Goal: Task Accomplishment & Management: Manage account settings

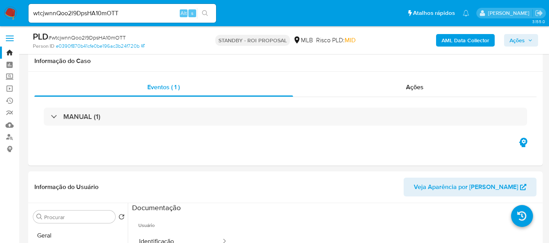
select select "10"
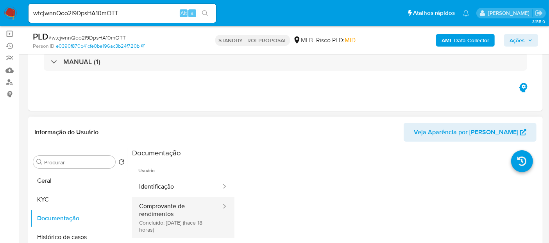
scroll to position [100, 0]
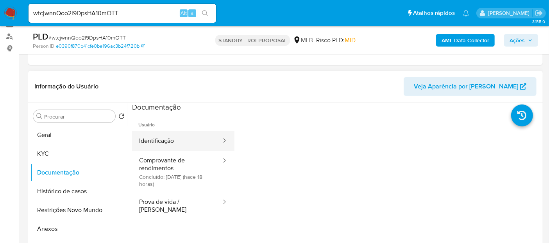
click at [165, 136] on button "Identificação" at bounding box center [177, 141] width 90 height 20
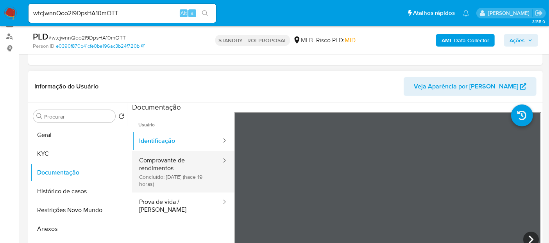
click at [164, 163] on button "Comprovante de rendimentos Concluído: 20/08/2025 (hace 19 horas)" at bounding box center [177, 171] width 90 height 41
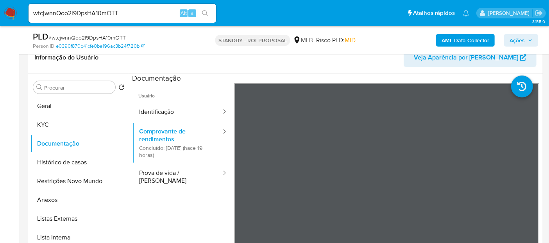
scroll to position [154, 0]
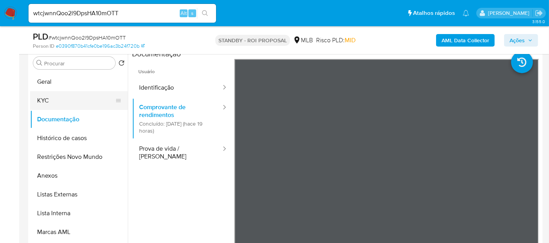
click at [50, 100] on button "KYC" at bounding box center [75, 100] width 91 height 19
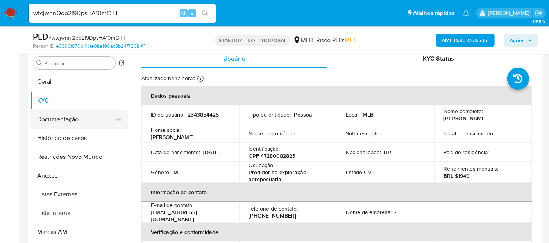
click at [61, 119] on button "Documentação" at bounding box center [75, 119] width 91 height 19
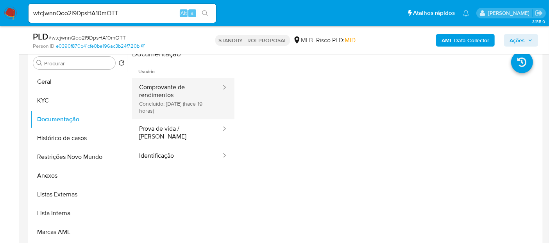
click at [184, 92] on button "Comprovante de rendimentos Concluído: 20/08/2025 (hace 19 horas)" at bounding box center [177, 98] width 90 height 41
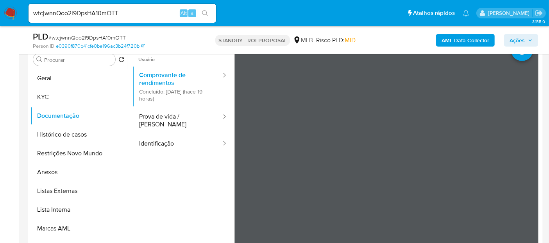
scroll to position [8, 0]
click at [53, 98] on button "KYC" at bounding box center [75, 97] width 91 height 19
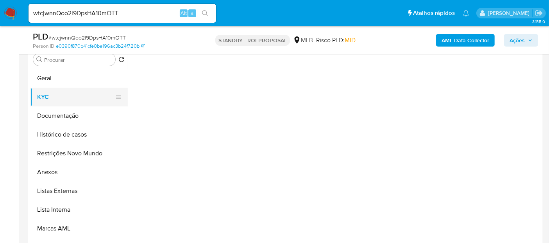
scroll to position [0, 0]
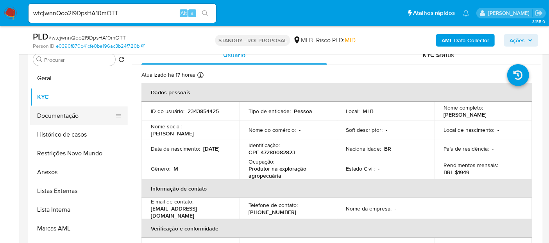
click at [50, 114] on button "Documentação" at bounding box center [75, 115] width 91 height 19
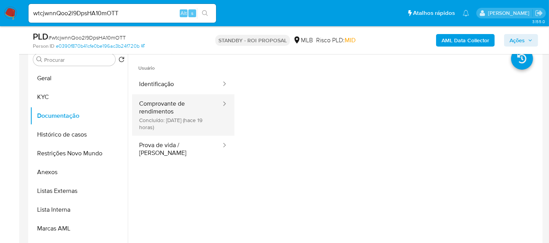
click at [177, 104] on button "Comprovante de rendimentos Concluído: 20/08/2025 (hace 19 horas)" at bounding box center [177, 114] width 90 height 41
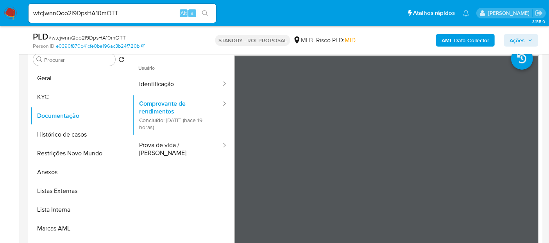
drag, startPoint x: 133, startPoint y: 14, endPoint x: 0, endPoint y: 14, distance: 132.9
click at [0, 14] on nav "Pausado Ver notificaciones wtcjwnnQoo2l9DpsHA10mOTT Alt s Atalhos rápidos Presi…" at bounding box center [274, 13] width 549 height 26
paste input "dMM1aJrQLFyFKWSy7eP697BB"
type input "dMM1aJrQLFyFKWSy7eP697BB"
click at [204, 12] on icon "search-icon" at bounding box center [205, 13] width 6 height 6
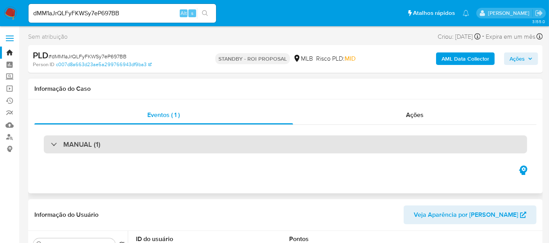
select select "10"
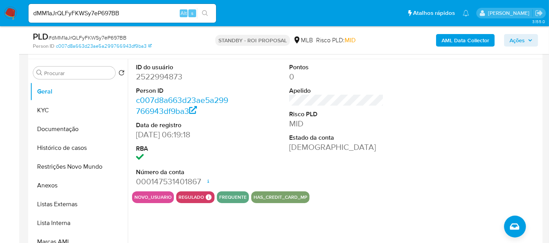
scroll to position [130, 0]
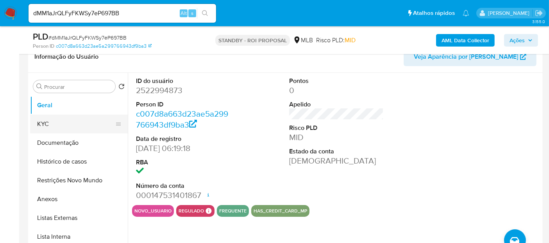
click at [53, 121] on button "KYC" at bounding box center [75, 124] width 91 height 19
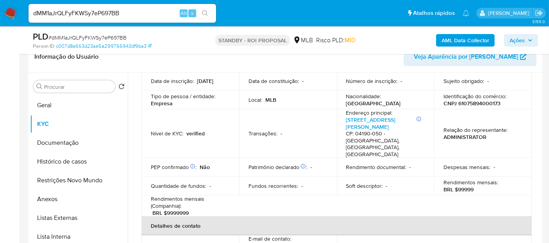
scroll to position [87, 0]
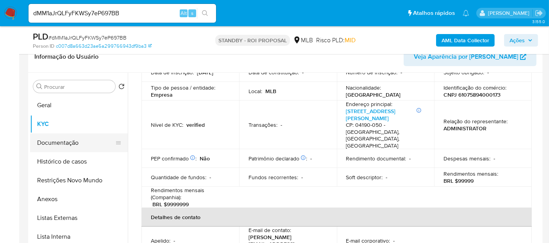
click at [52, 142] on button "Documentação" at bounding box center [75, 142] width 91 height 19
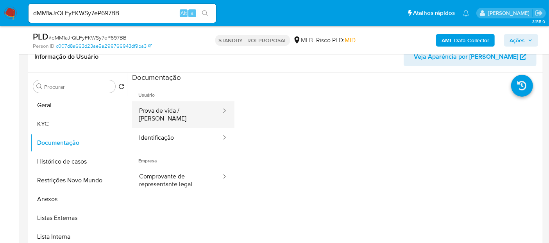
click at [176, 109] on button "Prova de vida / Selfie" at bounding box center [177, 114] width 90 height 27
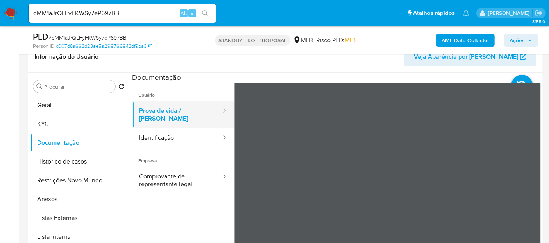
click at [173, 109] on button "Prova de vida / Selfie" at bounding box center [177, 114] width 90 height 27
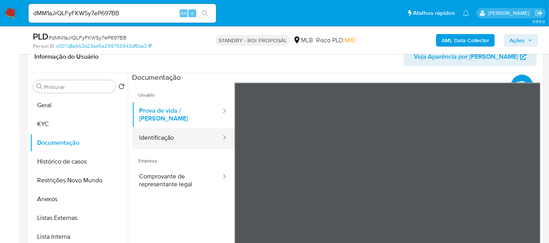
click at [156, 131] on button "Identificação" at bounding box center [177, 138] width 90 height 20
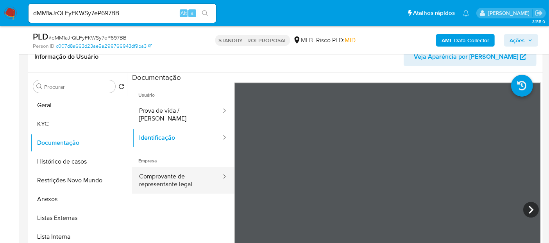
click at [166, 171] on button "Comprovante de representante legal" at bounding box center [177, 180] width 90 height 27
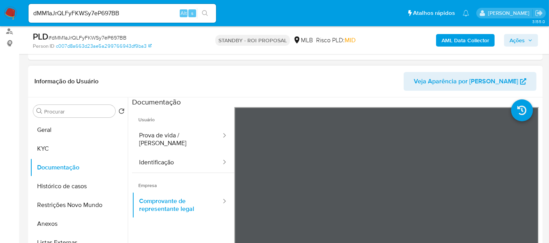
scroll to position [87, 0]
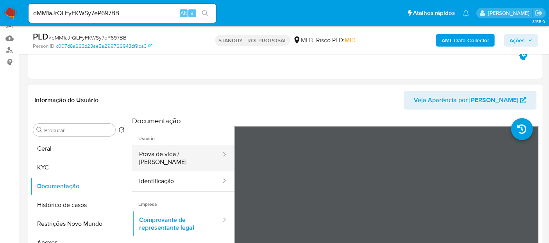
click at [163, 154] on button "Prova de vida / Selfie" at bounding box center [177, 158] width 90 height 27
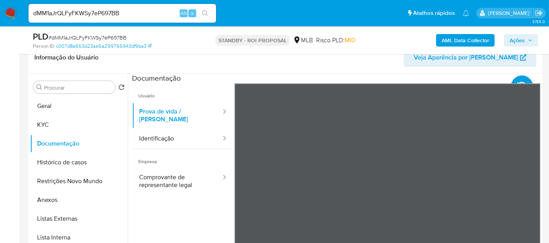
scroll to position [131, 0]
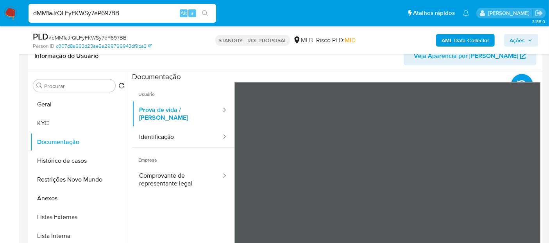
drag, startPoint x: 140, startPoint y: 11, endPoint x: 0, endPoint y: 18, distance: 139.7
click at [0, 18] on nav "Pausado Ver notificaciones dMM1aJrQLFyFKWSy7eP697BB Alt s Atalhos rápidos Presi…" at bounding box center [274, 13] width 549 height 26
paste input "xlnp01mcBTbxOPHhluKFP0w4"
type input "xlnp01mcBTbxOPHhluKFP0w4"
click at [204, 10] on icon "search-icon" at bounding box center [205, 13] width 6 height 6
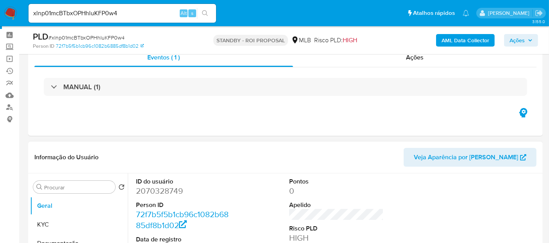
scroll to position [43, 0]
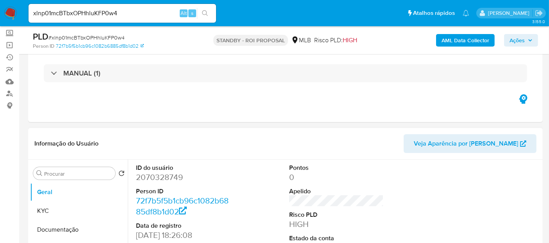
select select "10"
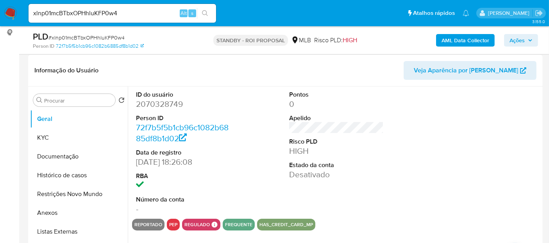
scroll to position [130, 0]
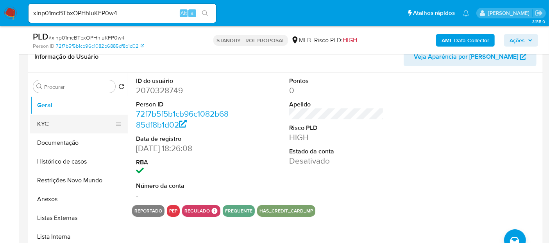
click at [53, 123] on button "KYC" at bounding box center [75, 124] width 91 height 19
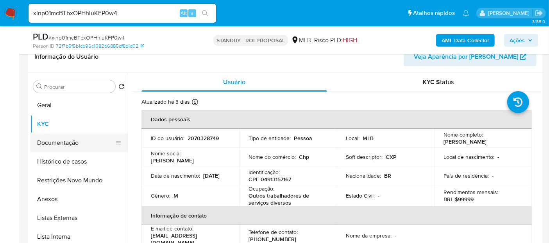
click at [56, 141] on button "Documentação" at bounding box center [75, 142] width 91 height 19
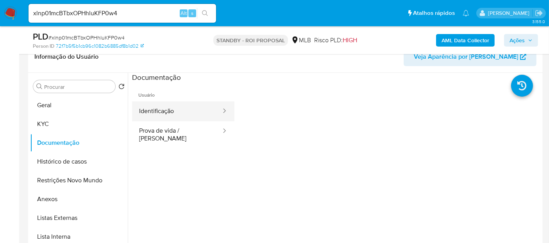
click at [174, 112] on button "Identificação" at bounding box center [177, 111] width 90 height 20
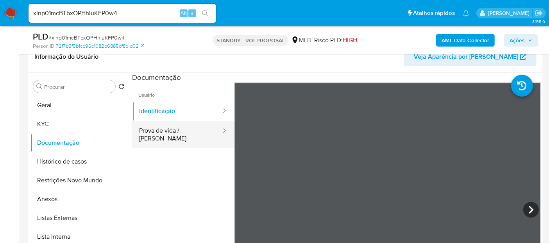
drag, startPoint x: 179, startPoint y: 131, endPoint x: 184, endPoint y: 131, distance: 5.5
click at [178, 131] on button "Prova de vida / Selfie" at bounding box center [177, 134] width 90 height 27
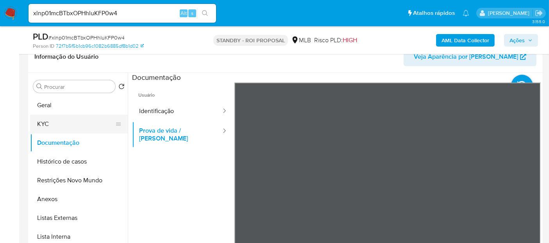
click at [55, 125] on button "KYC" at bounding box center [75, 124] width 91 height 19
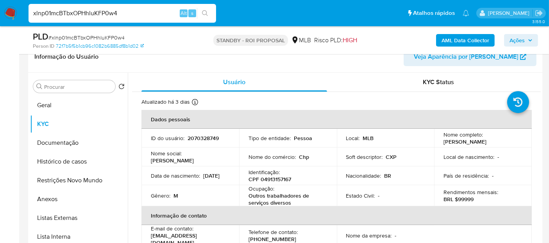
drag, startPoint x: 129, startPoint y: 13, endPoint x: 0, endPoint y: -19, distance: 133.2
paste input "JRs0hw3OhETf63lRPfIG9Asg"
type input "JRs0hw3OhETf63lRPfIG9Asg"
click at [207, 15] on icon "search-icon" at bounding box center [205, 13] width 6 height 6
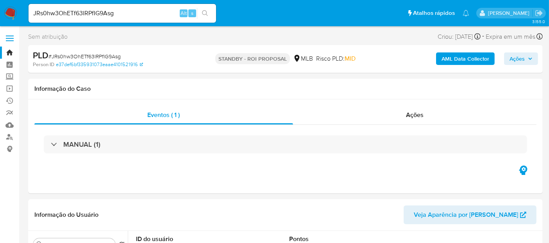
select select "10"
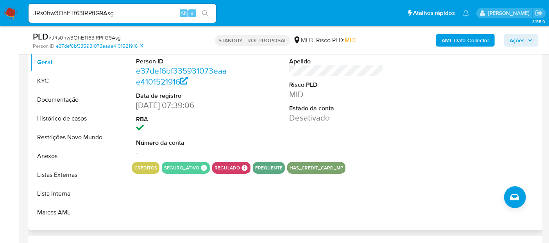
scroll to position [174, 0]
click at [38, 81] on button "KYC" at bounding box center [75, 80] width 91 height 19
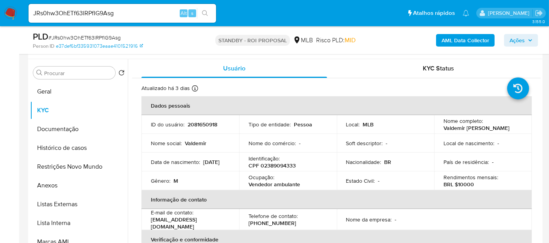
scroll to position [130, 0]
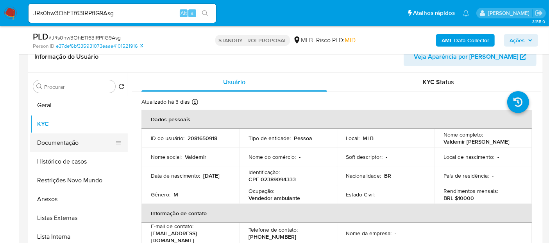
click at [62, 140] on button "Documentação" at bounding box center [75, 142] width 91 height 19
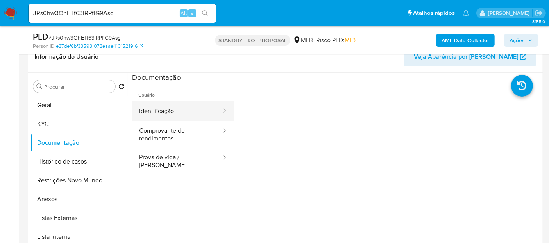
click at [174, 112] on button "Identificação" at bounding box center [177, 111] width 90 height 20
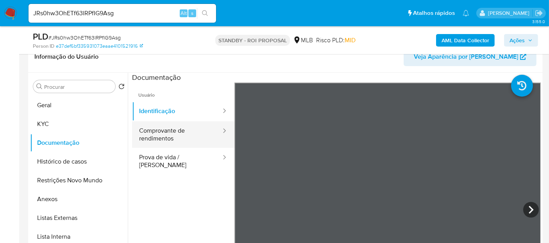
click at [171, 132] on button "Comprovante de rendimentos" at bounding box center [177, 134] width 90 height 27
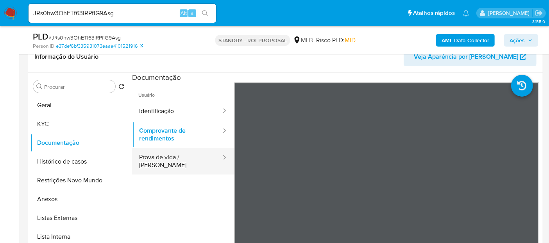
click at [177, 158] on button "Prova de vida / Selfie" at bounding box center [177, 161] width 90 height 27
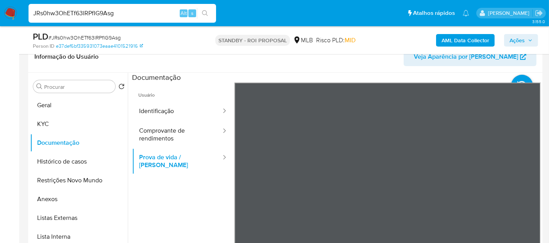
drag, startPoint x: 126, startPoint y: 12, endPoint x: 0, endPoint y: 6, distance: 126.0
click at [0, 6] on nav "Pausado Ver notificaciones JRs0hw3OhETf63lRPfIG9Asg Alt s Atalhos rápidos Presi…" at bounding box center [274, 13] width 549 height 26
paste input "4ZGzFQ80rrO3eJ90OmmlQlYI"
type input "4ZGzFQ80rrO3eJ90OmmlQlYI"
click at [205, 12] on icon "search-icon" at bounding box center [205, 13] width 6 height 6
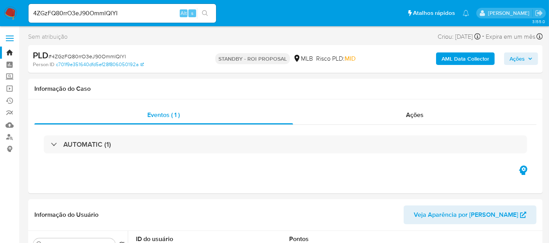
select select "10"
drag, startPoint x: 132, startPoint y: 14, endPoint x: 0, endPoint y: -11, distance: 134.4
click at [205, 9] on button "search-icon" at bounding box center [205, 13] width 16 height 11
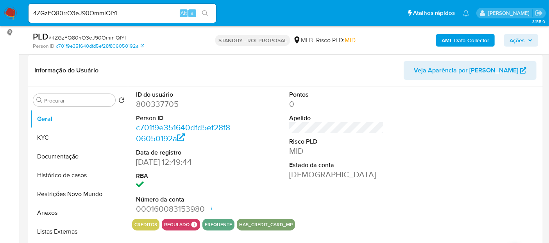
scroll to position [130, 0]
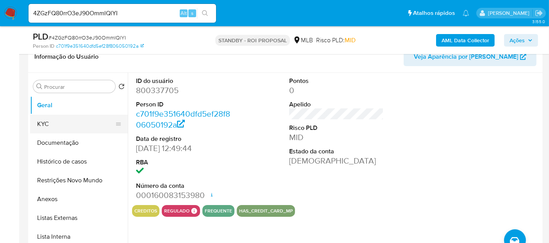
click at [55, 123] on button "KYC" at bounding box center [75, 124] width 91 height 19
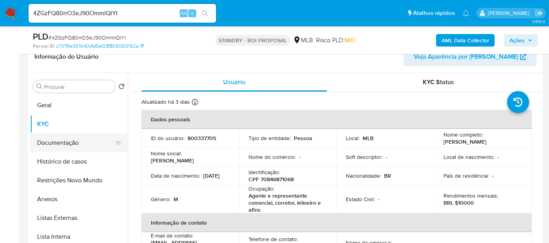
click at [75, 140] on button "Documentação" at bounding box center [75, 142] width 91 height 19
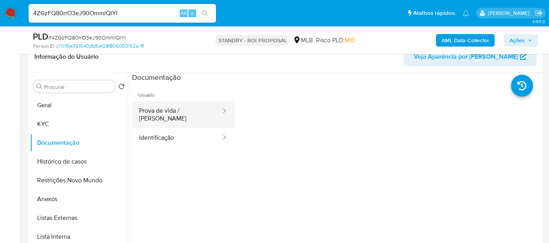
click at [186, 112] on button "Prova de vida / Selfie" at bounding box center [177, 114] width 90 height 27
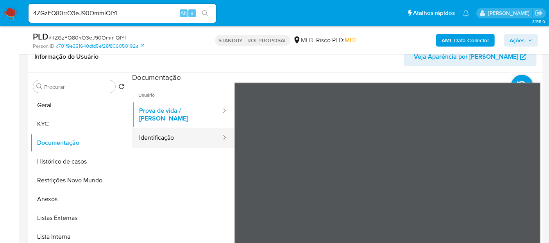
click at [154, 132] on button "Identificação" at bounding box center [177, 138] width 90 height 20
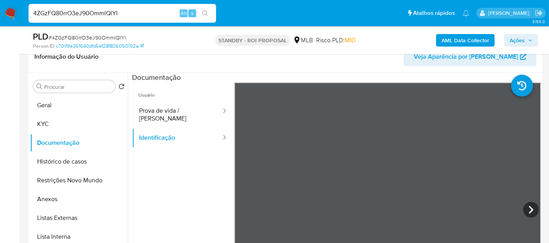
drag, startPoint x: 0, startPoint y: 11, endPoint x: 0, endPoint y: 0, distance: 10.9
click at [0, 0] on nav "Pausado Ver notificaciones 4ZGzFQ80rrO3eJ90OmmlQlYI Alt s Atalhos rápidos Presi…" at bounding box center [274, 13] width 549 height 26
paste input "fobCmt08IOnePOMzJewSIVKw"
type input "fobCmt08IOnePOMzJewSIVKw"
click at [204, 13] on icon "search-icon" at bounding box center [205, 13] width 6 height 6
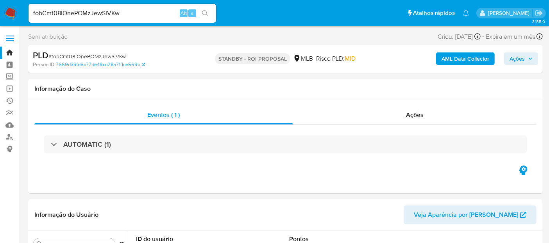
select select "10"
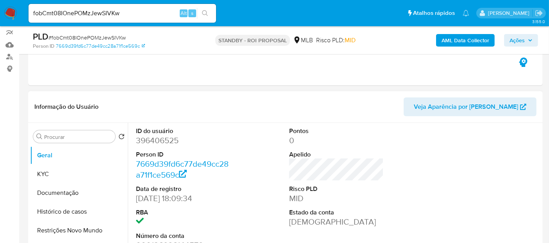
scroll to position [87, 0]
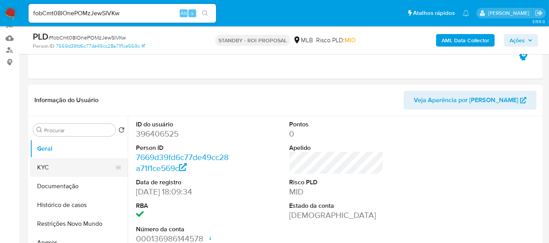
click at [42, 168] on button "KYC" at bounding box center [75, 167] width 91 height 19
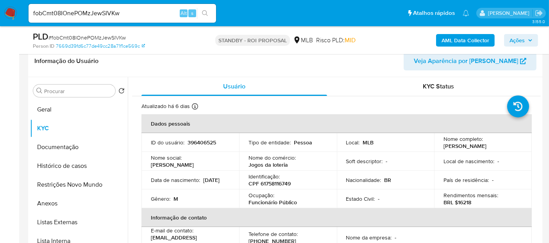
scroll to position [132, 0]
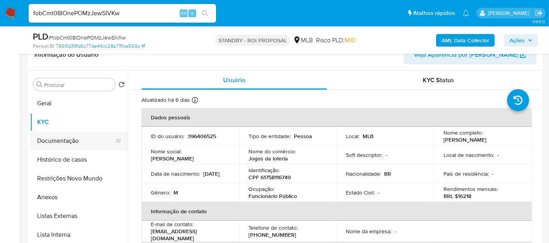
drag, startPoint x: 51, startPoint y: 136, endPoint x: 95, endPoint y: 138, distance: 43.8
click at [51, 136] on button "Documentação" at bounding box center [75, 140] width 91 height 19
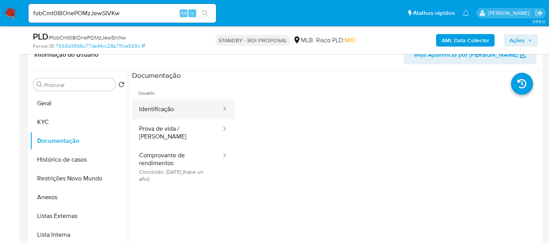
click at [175, 111] on button "Identificação" at bounding box center [177, 109] width 90 height 20
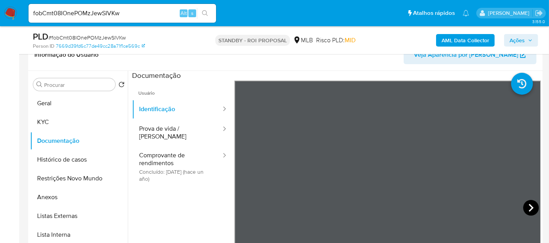
click at [529, 205] on icon at bounding box center [531, 208] width 16 height 16
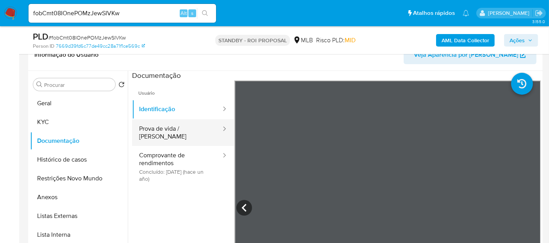
click at [149, 127] on button "Prova de vida / Selfie" at bounding box center [177, 132] width 90 height 27
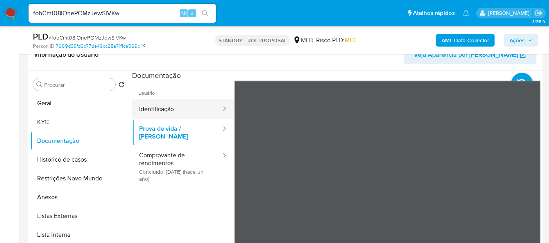
click at [157, 107] on button "Identificação" at bounding box center [177, 109] width 90 height 20
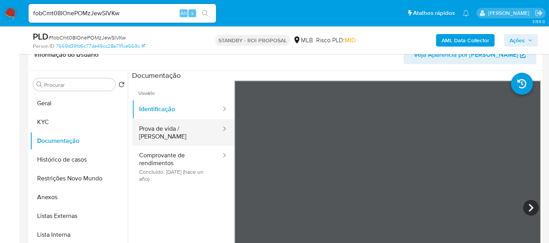
click at [175, 131] on button "Prova de vida / Selfie" at bounding box center [177, 132] width 90 height 27
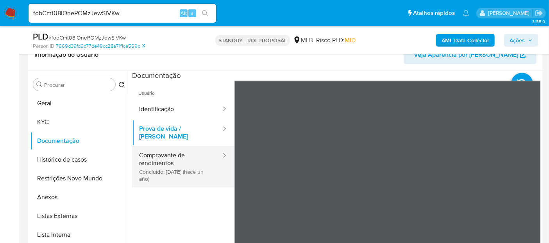
click at [156, 153] on button "Comprovante de rendimentos Concluído: 17/05/2024 (hace un año)" at bounding box center [177, 166] width 90 height 41
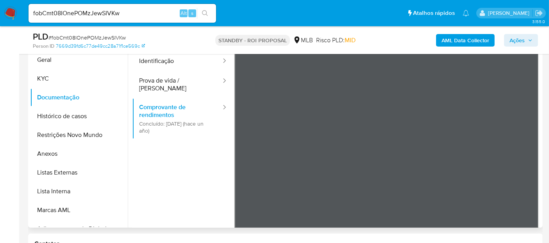
scroll to position [0, 0]
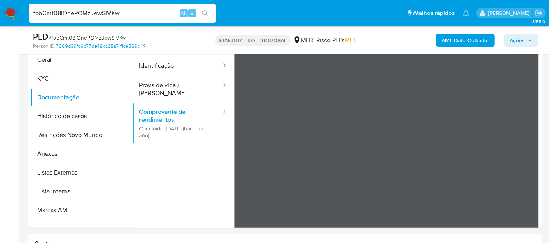
drag, startPoint x: 134, startPoint y: 12, endPoint x: 0, endPoint y: 22, distance: 134.5
click at [0, 22] on nav "Pausado Ver notificaciones fobCmt08IOnePOMzJewSIVKw Alt s Atalhos rápidos Presi…" at bounding box center [274, 13] width 549 height 26
paste input "b5ChvfzGv6UDdBqlOU8UYY0Z"
type input "b5ChvfzGv6UDdBqlOU8UYY0Z"
click at [206, 11] on icon "search-icon" at bounding box center [205, 13] width 6 height 6
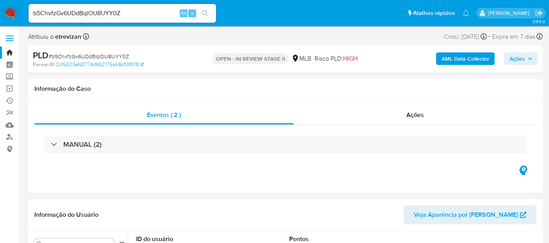
select select "10"
click at [417, 115] on span "Ações" at bounding box center [415, 114] width 18 height 9
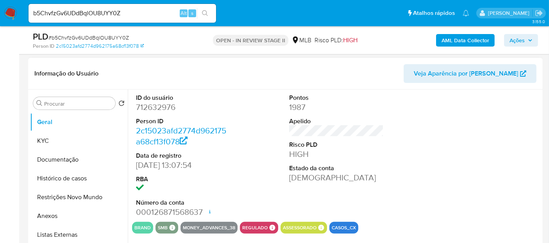
scroll to position [174, 0]
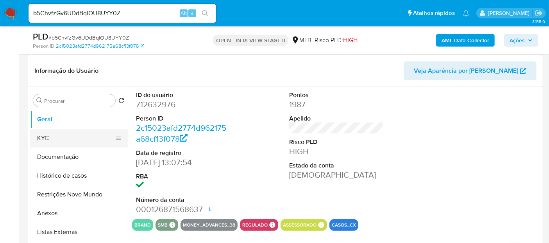
click at [51, 138] on button "KYC" at bounding box center [75, 138] width 91 height 19
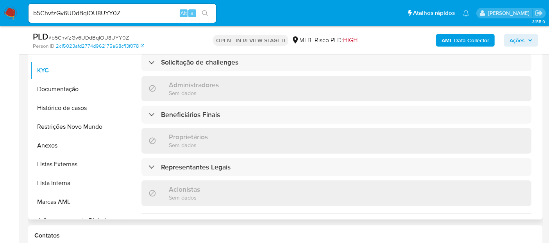
scroll to position [330, 0]
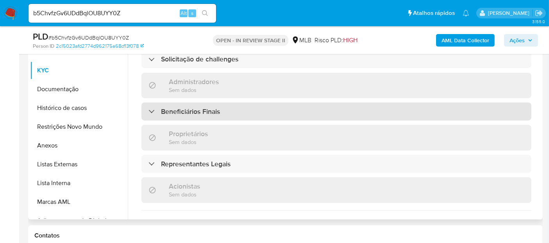
click at [206, 107] on h3 "Beneficiários Finais" at bounding box center [190, 111] width 59 height 9
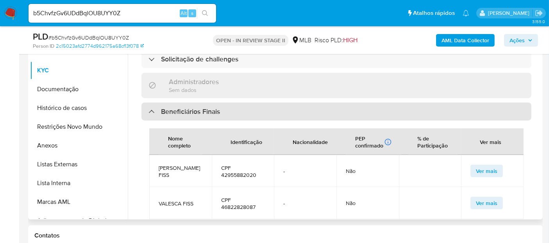
click at [206, 107] on h3 "Beneficiários Finais" at bounding box center [190, 111] width 59 height 9
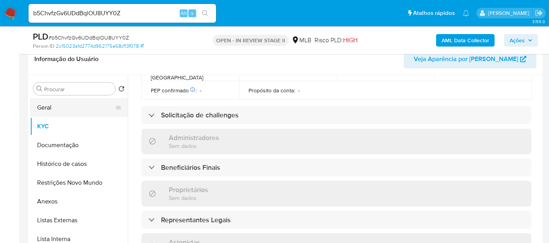
scroll to position [174, 0]
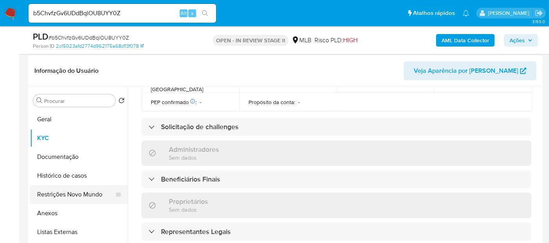
click at [64, 194] on button "Restrições Novo Mundo" at bounding box center [75, 194] width 91 height 19
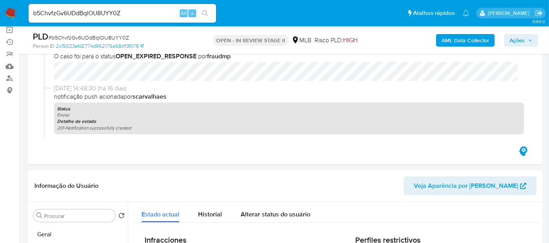
scroll to position [0, 0]
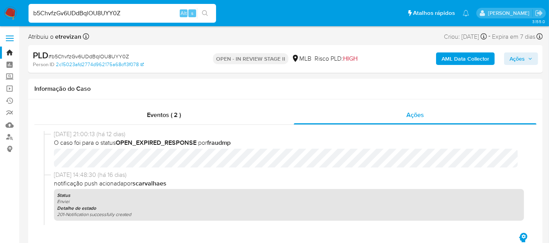
drag, startPoint x: 131, startPoint y: 12, endPoint x: 0, endPoint y: 5, distance: 131.1
click at [0, 5] on nav "Pausado Ver notificaciones b5ChvfzGv6UDdBqlOU8UYY0Z Alt s Atalhos rápidos Presi…" at bounding box center [274, 13] width 549 height 26
paste input "yL4kHouNBARSV4NZjTXl9RCL"
type input "yL4kHouNBARSV4NZjTXl9RCL"
click at [206, 9] on button "search-icon" at bounding box center [205, 13] width 16 height 11
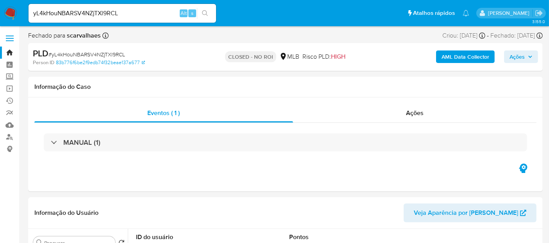
select select "10"
drag, startPoint x: 129, startPoint y: 13, endPoint x: 0, endPoint y: 3, distance: 129.8
click at [0, 3] on nav "Pausado Ver notificaciones yL4kHouNBARSV4NZjTXl9RCL Alt s Atalhos rápidos Presi…" at bounding box center [274, 13] width 549 height 26
paste input "Nh4bVLua67Fu6tJUJ2yS0WB1"
type input "Nh4bVLua67Fu6tJUJ2yS0WB1"
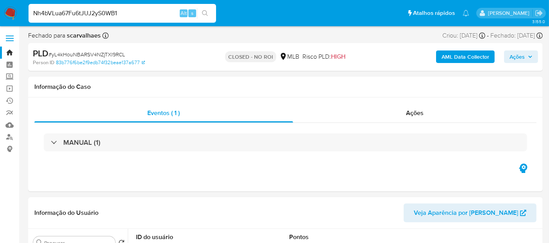
click at [203, 10] on icon "search-icon" at bounding box center [205, 13] width 6 height 6
click at [10, 9] on img at bounding box center [10, 13] width 13 height 13
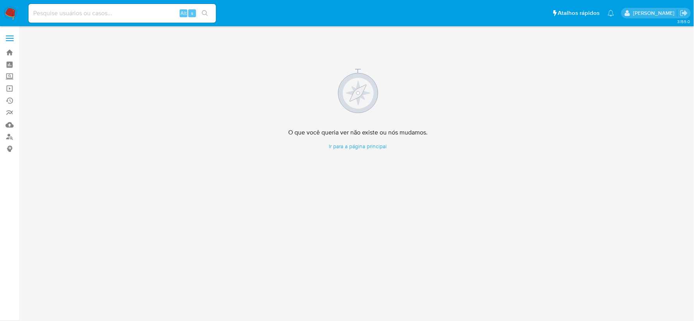
click at [68, 11] on input at bounding box center [123, 13] width 188 height 10
paste input "R3c7yUOkuEz8FX23Hn9ePcos"
type input "R3c7yUOkuEz8FX23Hn9ePcos"
click at [205, 14] on icon "search-icon" at bounding box center [205, 13] width 6 height 6
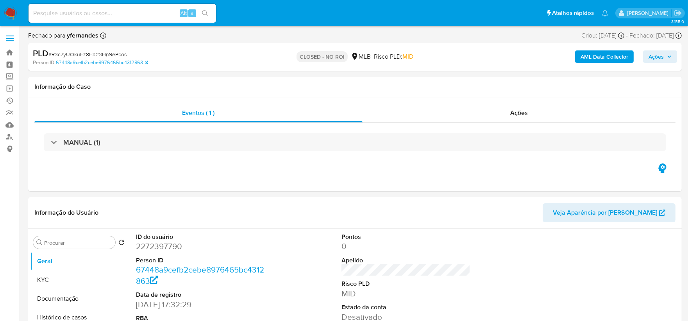
select select "10"
drag, startPoint x: 114, startPoint y: 48, endPoint x: 137, endPoint y: 77, distance: 37.6
click at [111, 68] on div "PLD # R3c7yUOkuEz8FX23Hn9ePcos Person ID 67448a9cefb2cebe8976465bc4312863 CLOSE…" at bounding box center [355, 57] width 654 height 28
drag, startPoint x: 52, startPoint y: 54, endPoint x: 126, endPoint y: 54, distance: 73.9
click at [126, 54] on div "PLD # R3c7yUOkuEz8FX23Hn9ePcos" at bounding box center [139, 54] width 212 height 12
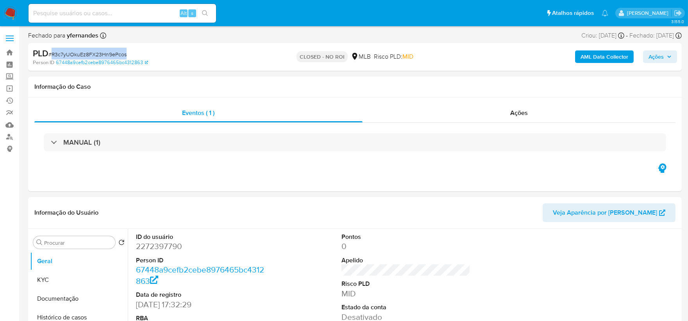
copy span "R3c7yUOkuEz8FX23Hn9ePcos"
click at [9, 12] on img at bounding box center [10, 13] width 13 height 13
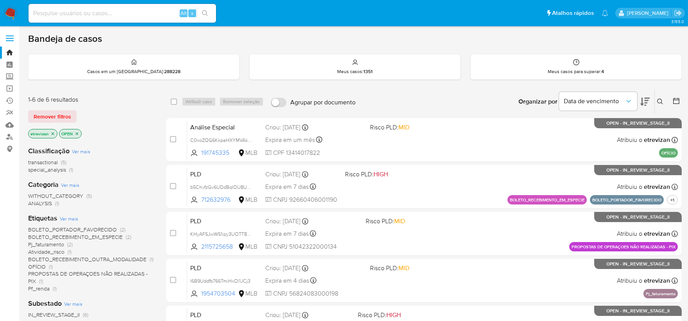
click at [52, 133] on icon "close-filter" at bounding box center [53, 133] width 3 height 3
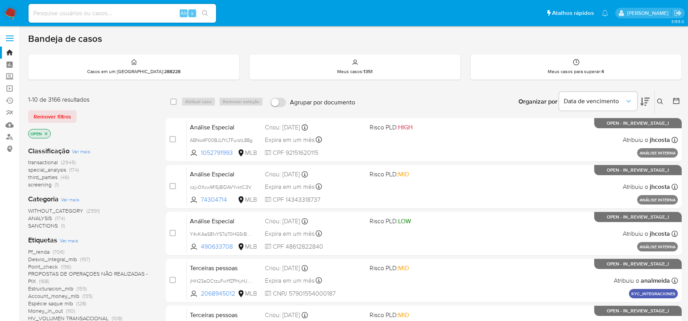
click at [47, 132] on icon "close-filter" at bounding box center [46, 133] width 3 height 3
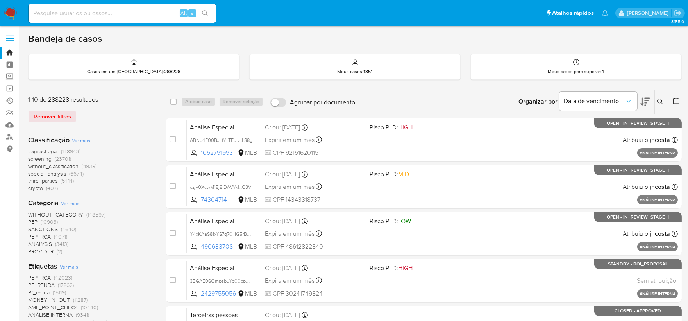
click at [659, 100] on icon at bounding box center [660, 101] width 6 height 6
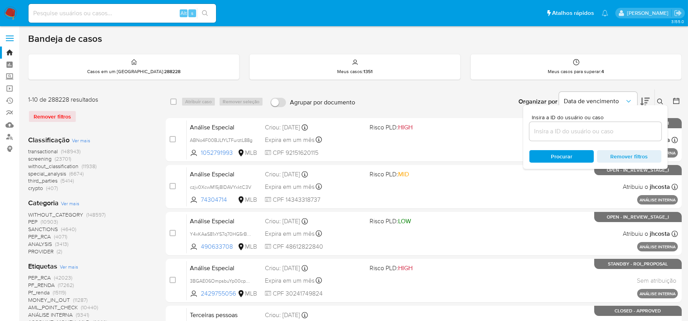
click at [547, 132] on input at bounding box center [596, 131] width 132 height 10
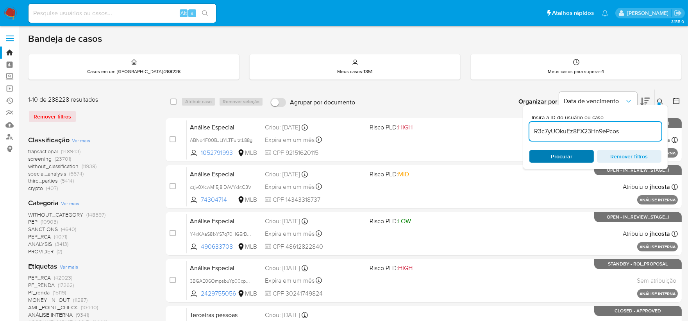
type input "R3c7yUOkuEz8FX23Hn9ePcos"
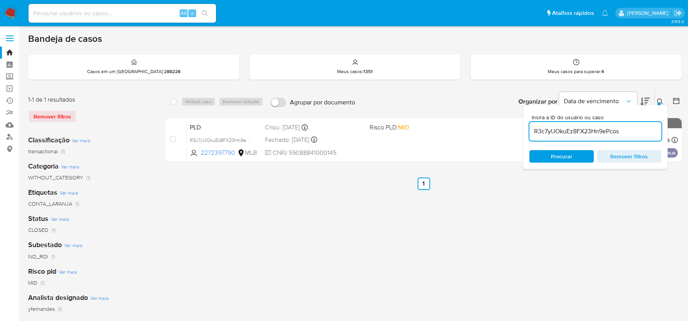
click at [8, 12] on img at bounding box center [10, 13] width 13 height 13
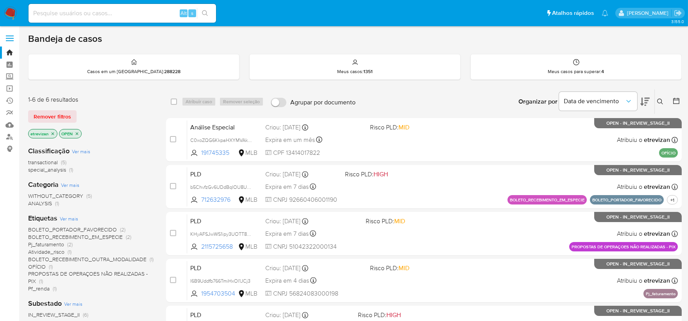
click at [51, 134] on icon "close-filter" at bounding box center [52, 133] width 5 height 5
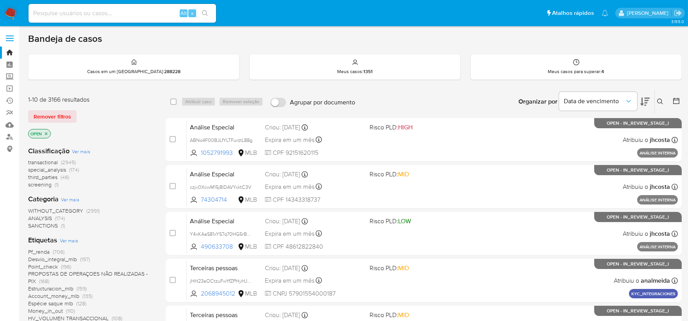
click at [662, 100] on icon at bounding box center [660, 101] width 6 height 6
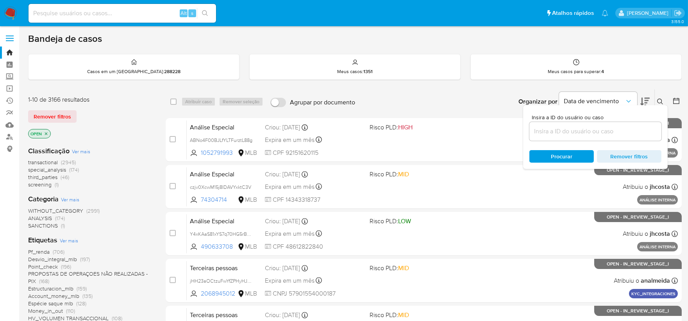
click at [567, 127] on input at bounding box center [596, 131] width 132 height 10
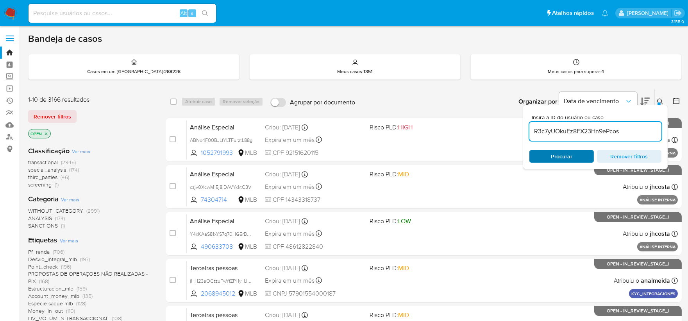
type input "R3c7yUOkuEz8FX23Hn9ePcos"
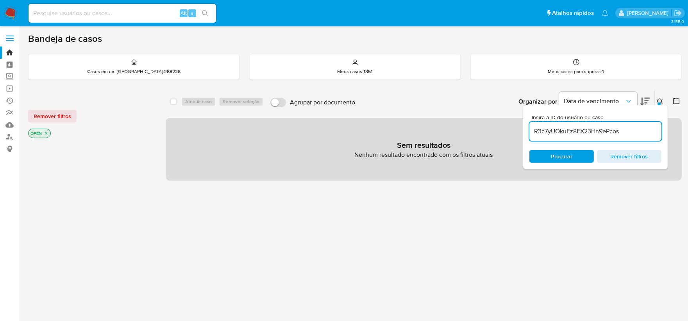
click at [44, 134] on icon "close-filter" at bounding box center [46, 133] width 5 height 5
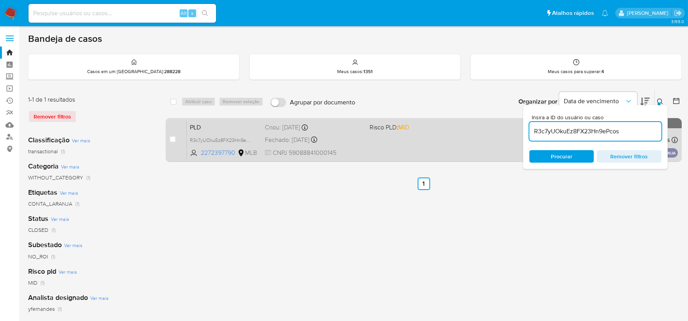
click at [457, 138] on div "PLD R3c7yUOkuEz8FX23Hn9ePcos 2272397790 MLB Risco PLD: MID Criou: 14/08/2025 Cr…" at bounding box center [432, 139] width 491 height 39
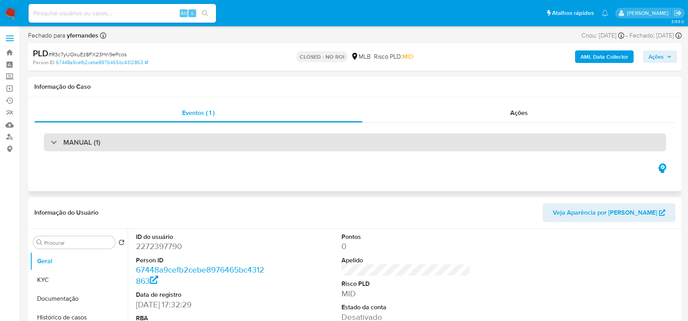
select select "10"
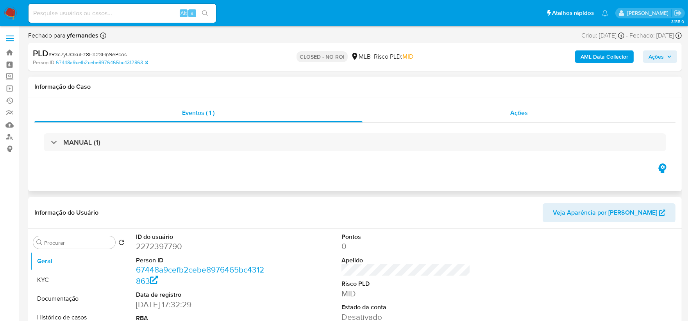
click at [524, 114] on span "Ações" at bounding box center [519, 112] width 18 height 9
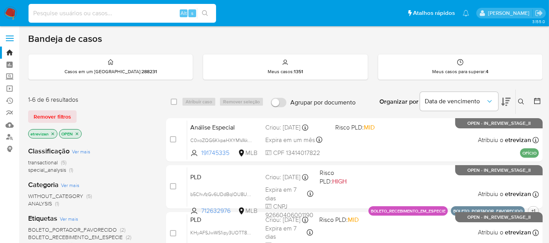
click at [78, 15] on input at bounding box center [123, 13] width 188 height 10
paste input "Nh4bVLua67Fu6tJUJ2yS0WB1"
type input "Nh4bVLua67Fu6tJUJ2yS0WB1"
click at [206, 13] on icon "search-icon" at bounding box center [205, 13] width 6 height 6
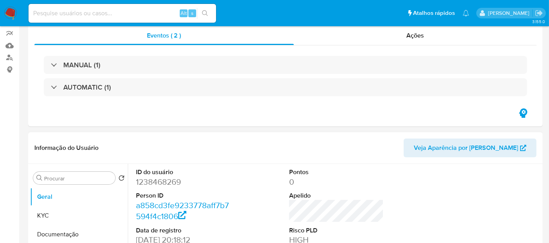
select select "10"
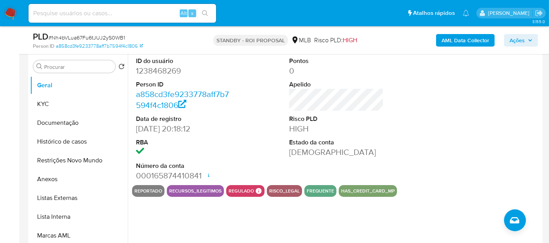
scroll to position [174, 0]
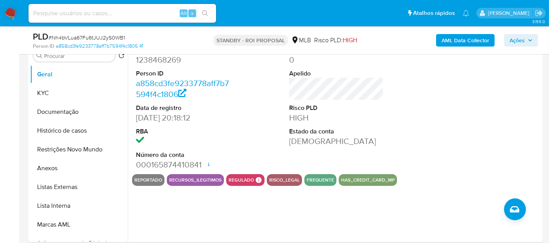
click at [82, 11] on input at bounding box center [123, 13] width 188 height 10
paste input "b5ChvfzGv6UDdBqlOU8UYY0Z"
type input "b5ChvfzGv6UDdBqlOU8UYY0Z"
click at [205, 12] on icon "search-icon" at bounding box center [205, 13] width 6 height 6
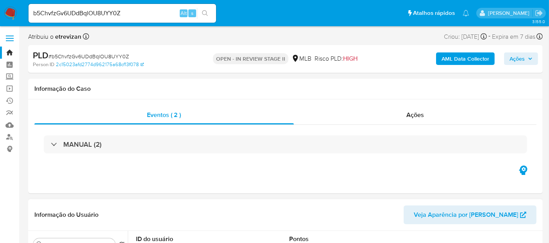
select select "10"
drag, startPoint x: 51, startPoint y: 53, endPoint x: 129, endPoint y: 58, distance: 77.6
click at [129, 58] on div "PLD # b5ChvfzGv6UDdBqlOU8UYY0Z" at bounding box center [116, 56] width 166 height 12
copy span "b5ChvfzGv6UDdBqlOU8UYY0Z"
click at [10, 10] on img at bounding box center [10, 13] width 13 height 13
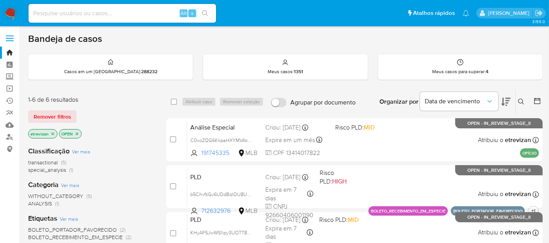
click at [52, 132] on icon "close-filter" at bounding box center [52, 133] width 5 height 5
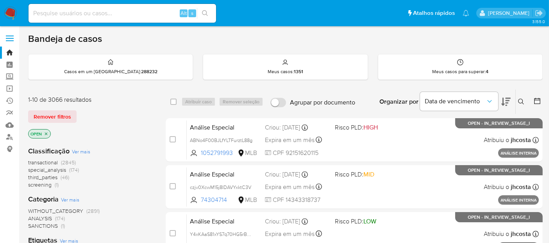
click at [521, 98] on icon at bounding box center [521, 101] width 6 height 6
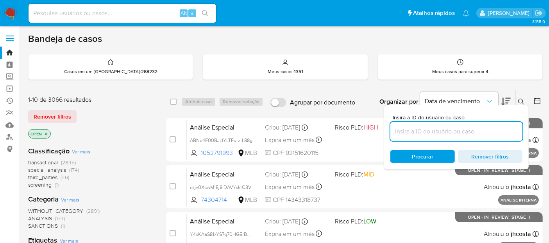
click at [418, 131] on input at bounding box center [456, 131] width 132 height 10
type input "b5ChvfzGv6UDdBqlOU8UYY0Z"
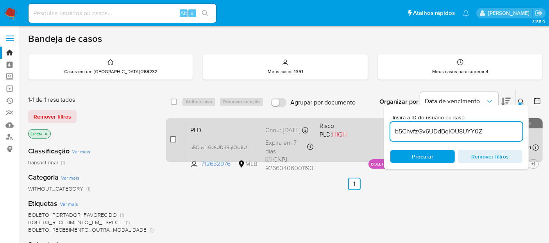
click at [174, 139] on input "checkbox" at bounding box center [173, 139] width 6 height 6
checkbox input "true"
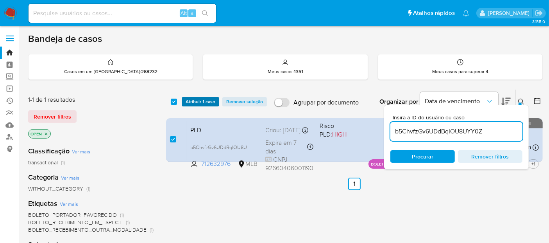
click at [199, 100] on span "Atribuir 1 caso" at bounding box center [201, 102] width 30 height 8
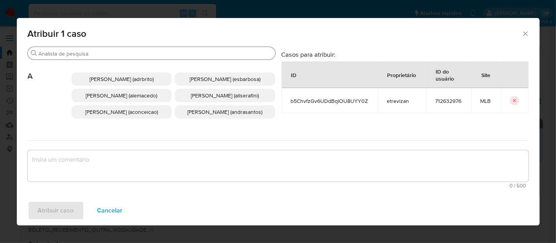
click at [115, 52] on input "Procurar" at bounding box center [155, 53] width 233 height 7
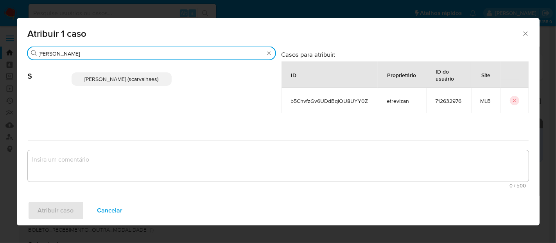
type input "sara"
click at [114, 80] on span "Sara Heide Carvalhaes Gomes Teixeira (scarvalhaes)" at bounding box center [121, 79] width 74 height 8
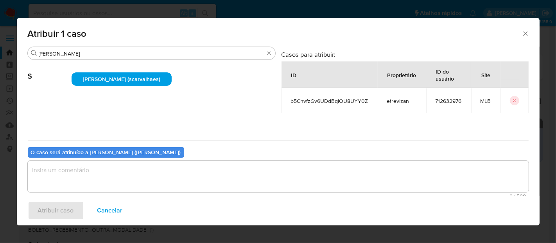
click at [98, 165] on textarea "assign-modal" at bounding box center [278, 176] width 501 height 31
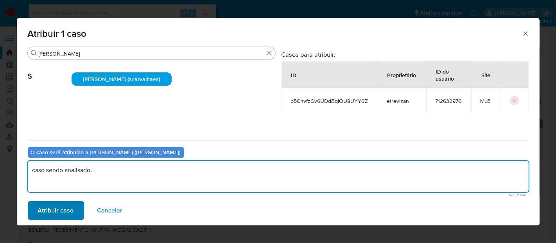
type textarea "caso sendo analisado."
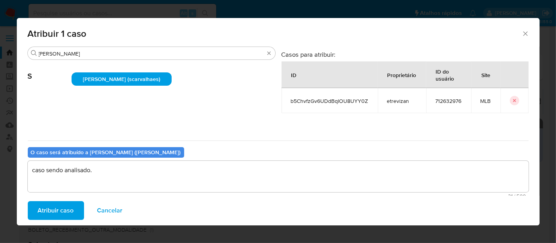
click at [61, 208] on span "Atribuir caso" at bounding box center [56, 210] width 36 height 17
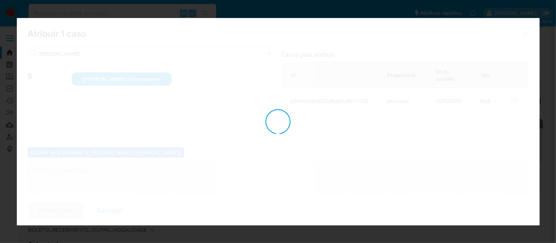
checkbox input "false"
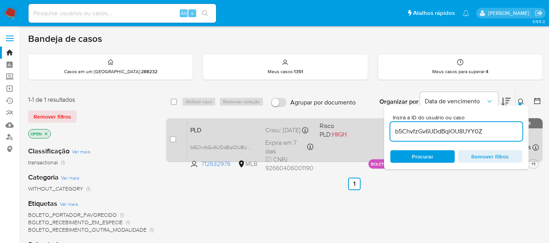
click at [352, 140] on div "PLD b5ChvfzGv6UDdBqlOU8UYY0Z 712632976 MLB Risco PLD: HIGH Criou: 14/07/2025 Cr…" at bounding box center [363, 139] width 352 height 39
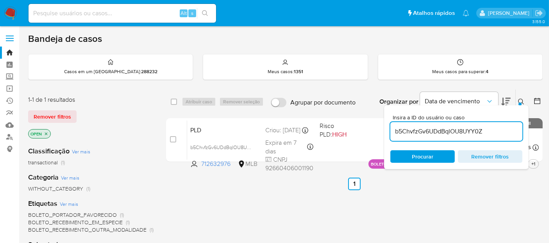
click at [11, 7] on img at bounding box center [10, 13] width 13 height 13
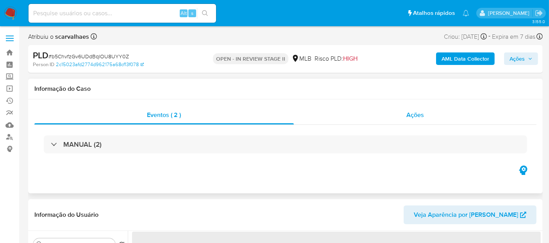
click at [412, 112] on span "Ações" at bounding box center [415, 114] width 18 height 9
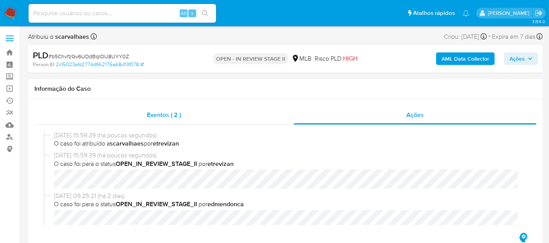
select select "10"
click at [157, 113] on span "Eventos ( 2 )" at bounding box center [164, 114] width 34 height 9
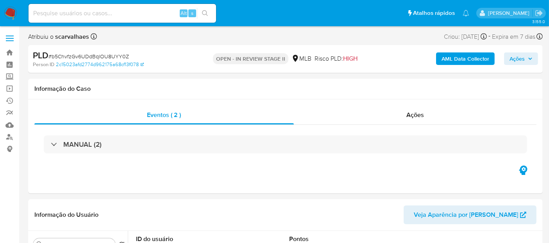
click at [523, 60] on span "Ações" at bounding box center [517, 58] width 15 height 13
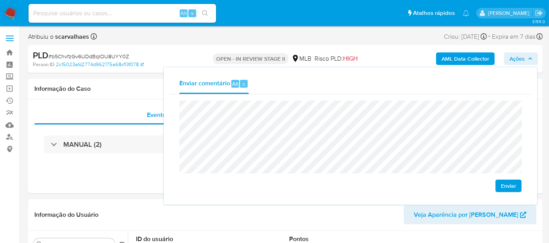
drag, startPoint x: 511, startPoint y: 185, endPoint x: 493, endPoint y: 187, distance: 18.0
click at [510, 186] on span "Enviar" at bounding box center [508, 185] width 15 height 11
click at [531, 58] on icon "button" at bounding box center [530, 58] width 3 height 2
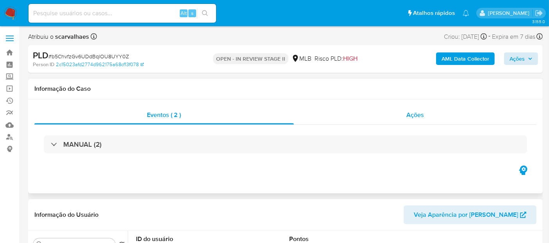
click at [419, 114] on span "Ações" at bounding box center [415, 114] width 18 height 9
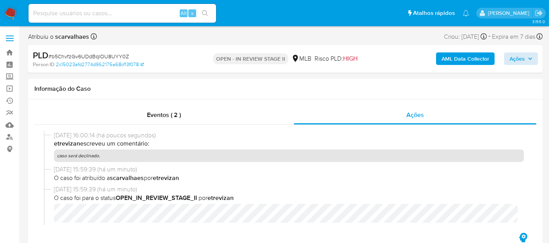
click at [11, 14] on img at bounding box center [10, 13] width 13 height 13
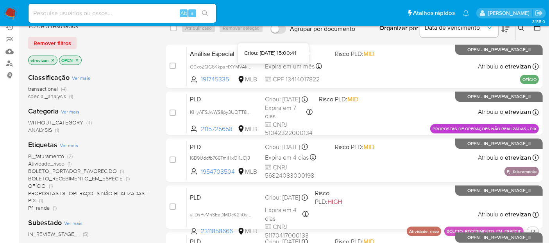
scroll to position [66, 0]
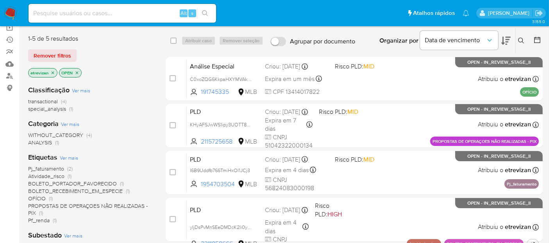
scroll to position [62, 0]
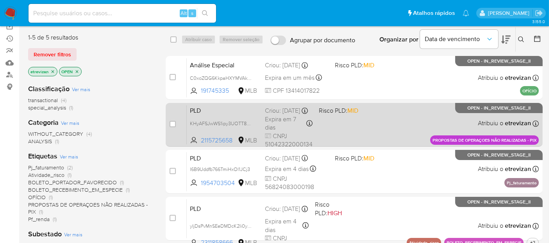
click at [384, 123] on div "PLD KHyAFSJwWS1ipy3UOTT8ZLQ8 2115725658 MLB Risco PLD: MID Criou: [DATE] Criou:…" at bounding box center [363, 124] width 352 height 39
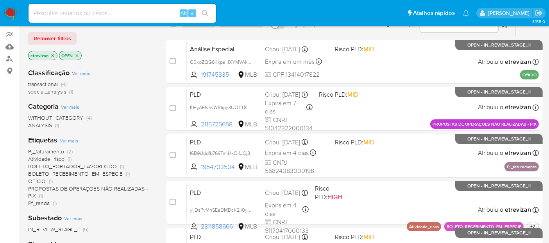
scroll to position [73, 0]
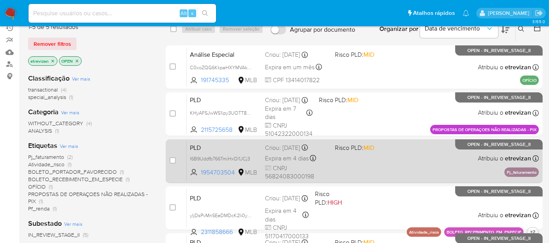
click at [383, 166] on div "PLD I6B9Uddfb766TmiHxOl1JCj3 1954703504 MLB Risco PLD: MID Criou: [DATE] Criou:…" at bounding box center [363, 160] width 352 height 39
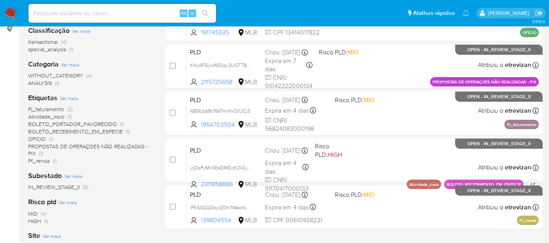
scroll to position [123, 0]
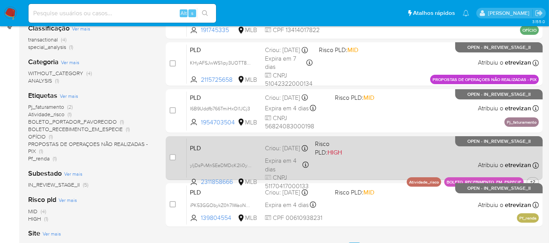
click at [399, 156] on div "PLD yljDsPvMnSEeDMDcK2Ii0ydX 2311858666 MLB Risco PLD: HIGH Criou: [DATE] Criou…" at bounding box center [363, 157] width 352 height 39
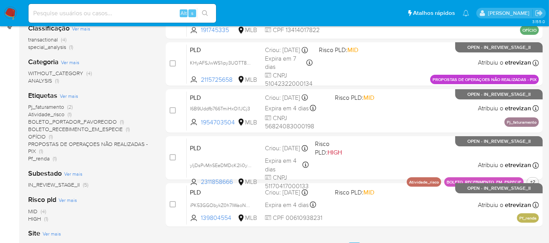
scroll to position [169, 0]
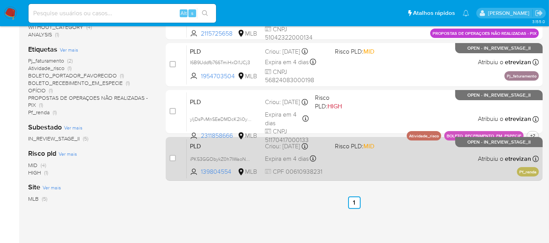
click at [393, 159] on div "PLD iPK53GGObykZ0h7IWaoN033R 139804554 MLB Risco PLD: MID Criou: [DATE] Criou: …" at bounding box center [363, 158] width 352 height 39
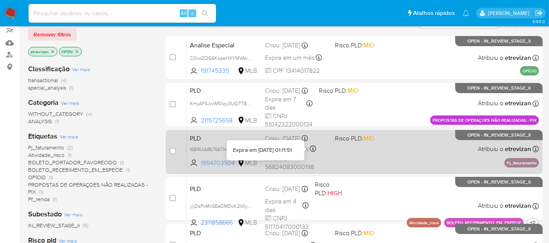
scroll to position [39, 0]
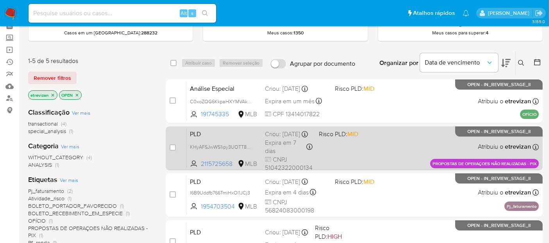
click at [390, 146] on div "PLD KHyAFSJwWS1ipy3UOTT8ZLQ8 2115725658 MLB Risco PLD: MID Criou: [DATE] Criou:…" at bounding box center [363, 147] width 352 height 39
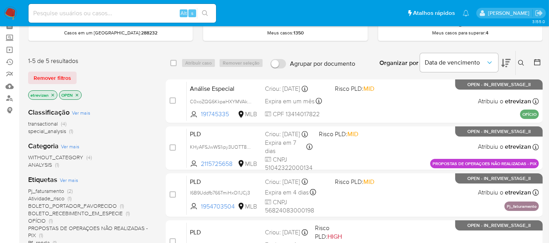
scroll to position [0, 0]
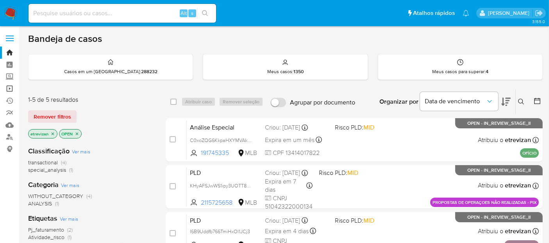
click at [9, 88] on link "Operações em massa" at bounding box center [46, 88] width 93 height 12
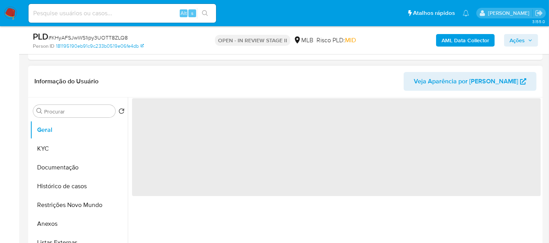
scroll to position [174, 0]
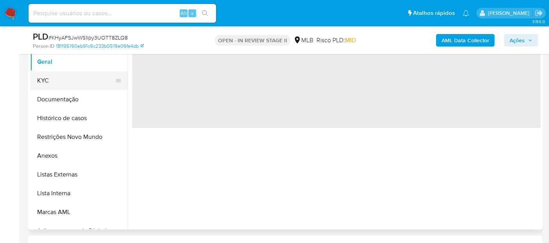
click at [53, 81] on button "KYC" at bounding box center [75, 80] width 91 height 19
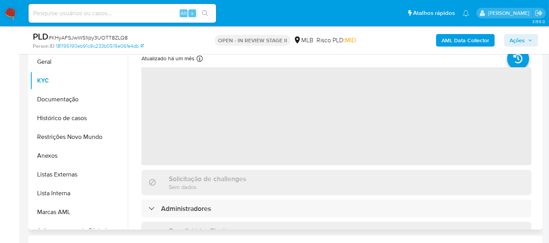
select select "10"
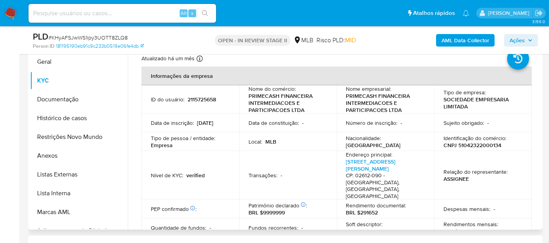
scroll to position [130, 0]
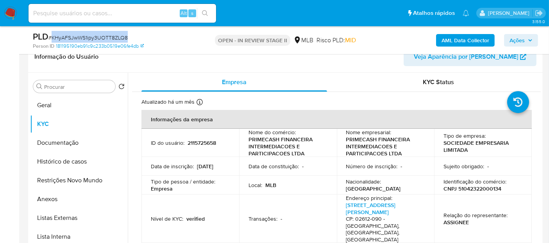
drag, startPoint x: 52, startPoint y: 36, endPoint x: 130, endPoint y: 38, distance: 77.4
click at [130, 38] on div "PLD # KHyAFSJwWS1ipy3UOTT8ZLQ8" at bounding box center [116, 37] width 166 height 12
copy span "KHyAFSJwWS1ipy3UOTT8ZLQ8"
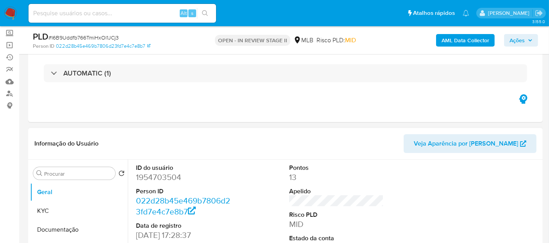
scroll to position [87, 0]
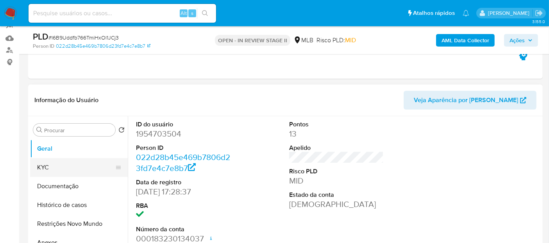
click at [55, 166] on button "KYC" at bounding box center [75, 167] width 91 height 19
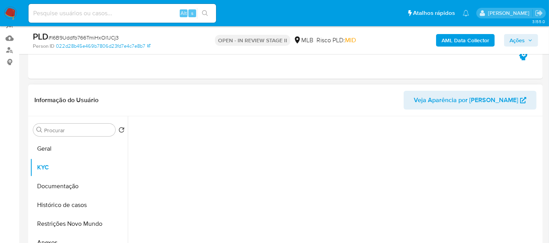
select select "10"
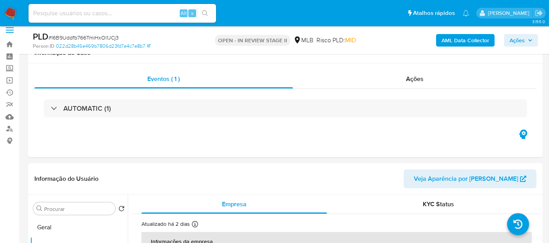
scroll to position [0, 0]
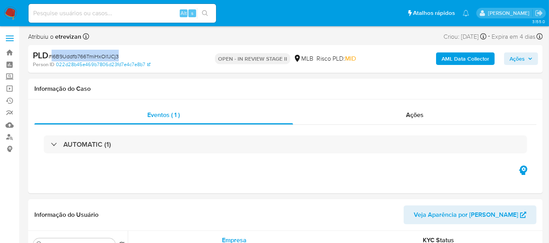
drag, startPoint x: 51, startPoint y: 55, endPoint x: 118, endPoint y: 53, distance: 66.5
click at [118, 53] on span "# I6B9Uddfb766TmiHxOl1JCj3" at bounding box center [83, 56] width 70 height 8
copy span "I6B9Uddfb766TmiHxOl1JCj3"
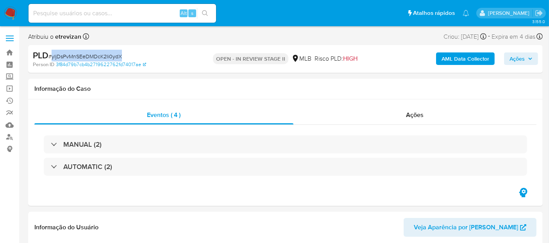
drag, startPoint x: 52, startPoint y: 54, endPoint x: 120, endPoint y: 55, distance: 68.0
click at [120, 55] on span "# yljDsPvMnSEeDMDcK2Ii0ydX" at bounding box center [84, 56] width 73 height 8
select select "10"
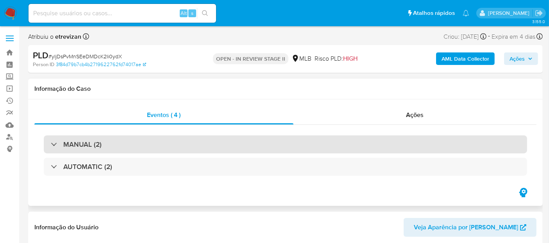
click at [115, 146] on div "MANUAL (2)" at bounding box center [285, 144] width 483 height 18
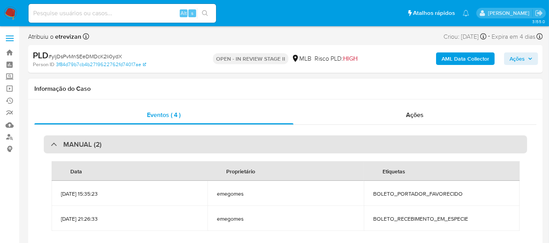
click at [140, 146] on div "MANUAL (2)" at bounding box center [285, 144] width 483 height 18
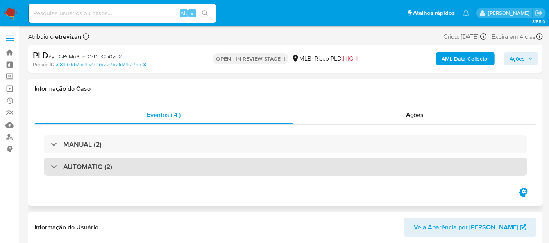
click at [139, 166] on div "AUTOMATIC (2)" at bounding box center [285, 166] width 483 height 18
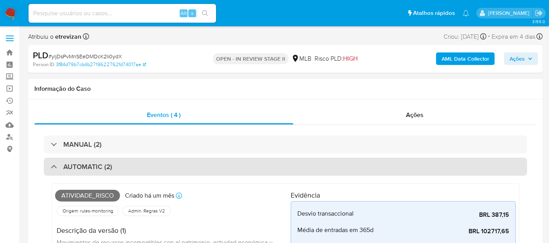
click at [140, 171] on div "AUTOMATIC (2)" at bounding box center [285, 166] width 483 height 18
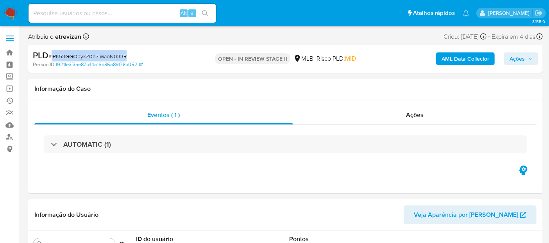
drag, startPoint x: 51, startPoint y: 54, endPoint x: 125, endPoint y: 56, distance: 73.5
click at [125, 56] on span "# iPK53GGObykZ0h7IWaoN033R" at bounding box center [87, 56] width 78 height 8
copy span "iPK53GGObykZ0h7IWaoN033R"
select select "10"
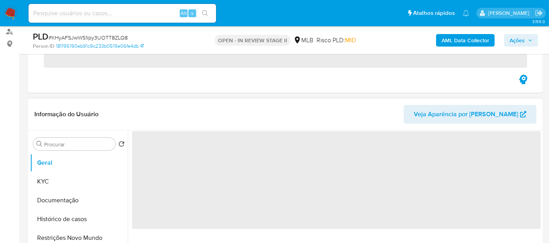
scroll to position [130, 0]
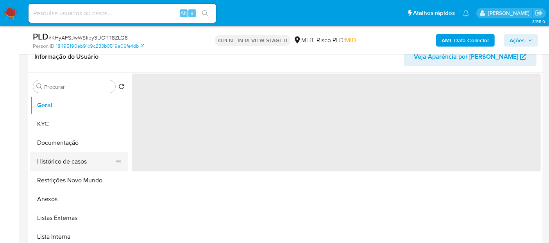
click at [47, 156] on button "Histórico de casos" at bounding box center [75, 161] width 91 height 19
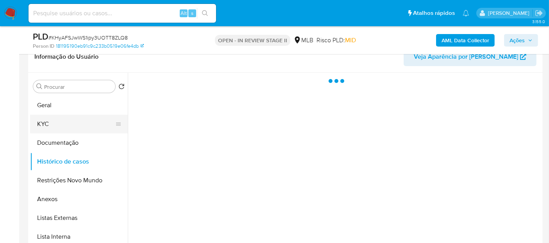
click at [50, 120] on button "KYC" at bounding box center [75, 124] width 91 height 19
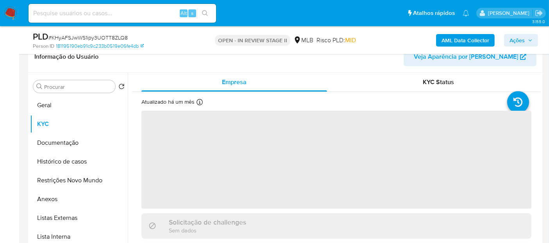
select select "10"
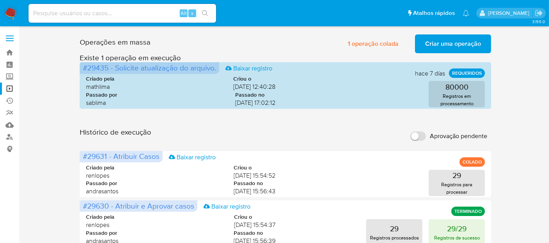
click at [456, 43] on span "Criar uma operação" at bounding box center [453, 43] width 56 height 17
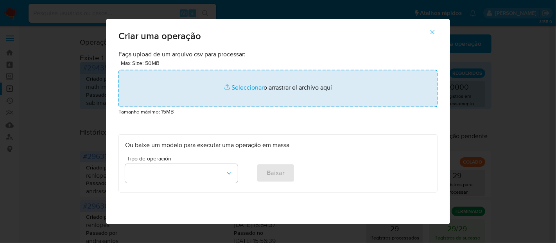
click at [242, 84] on input "file" at bounding box center [277, 89] width 319 height 38
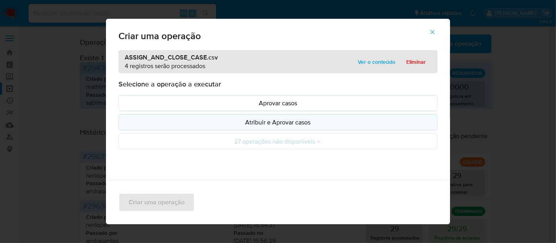
click at [280, 123] on p "Atribuir e Aprovar casos" at bounding box center [278, 122] width 306 height 9
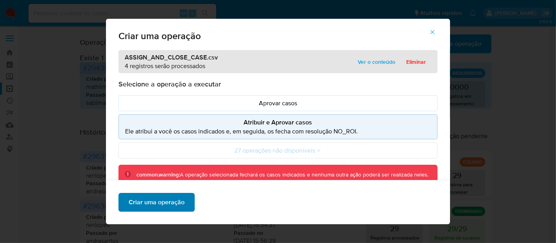
click at [166, 200] on span "Criar uma operação" at bounding box center [157, 201] width 56 height 17
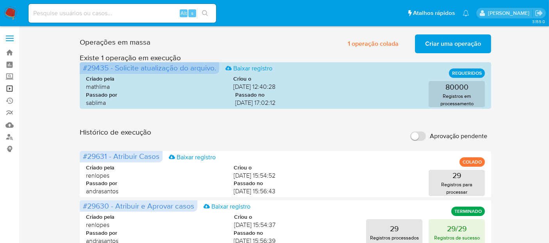
click at [8, 88] on link "Operações em massa" at bounding box center [46, 88] width 93 height 12
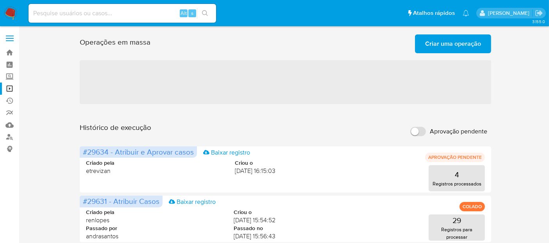
click at [458, 44] on span "Criar uma operação" at bounding box center [453, 43] width 56 height 17
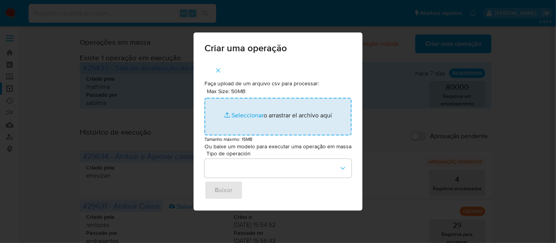
click at [244, 115] on input "Max Size: 50MB Seleccionar archivos" at bounding box center [277, 117] width 147 height 38
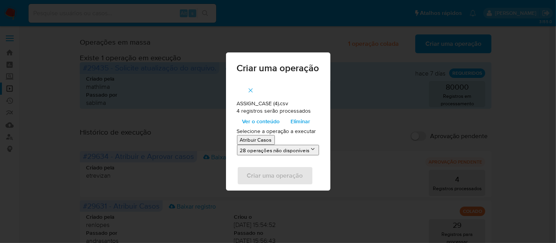
click at [263, 138] on p "Atribuir Casos" at bounding box center [256, 139] width 32 height 7
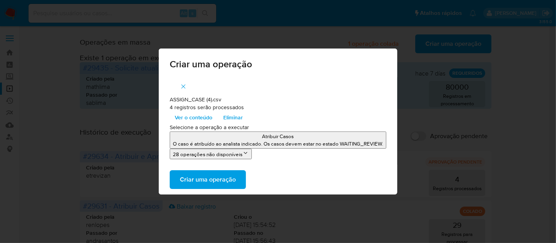
click at [219, 177] on span "Criar uma operação" at bounding box center [208, 179] width 56 height 17
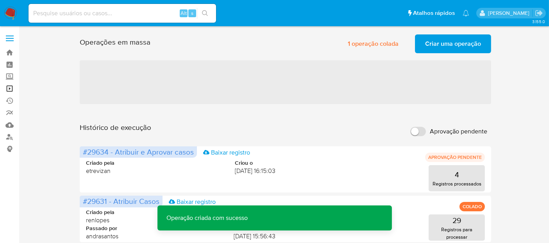
click at [8, 86] on link "Operações em massa" at bounding box center [46, 88] width 93 height 12
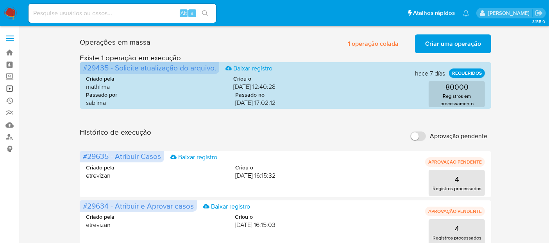
click at [11, 86] on link "Operações em massa" at bounding box center [46, 88] width 93 height 12
click at [10, 87] on link "Operações em massa" at bounding box center [46, 88] width 93 height 12
click at [5, 85] on link "Operações em massa" at bounding box center [46, 88] width 93 height 12
click at [7, 86] on link "Operações em massa" at bounding box center [46, 88] width 93 height 12
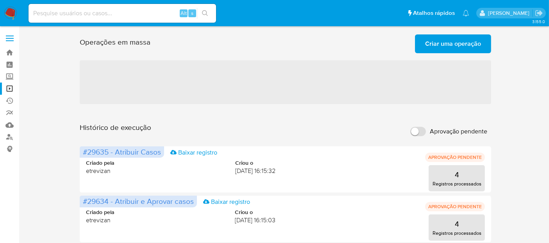
click at [108, 13] on input at bounding box center [123, 13] width 188 height 10
paste input "CWk1VK9elYhNFFx4q4KDRZ4B"
type input "CWk1VK9elYhNFFx4q4KDRZ4B"
click at [206, 8] on button "search-icon" at bounding box center [205, 13] width 16 height 11
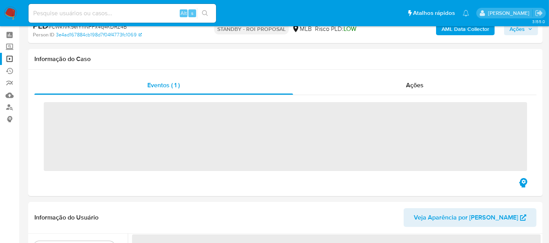
scroll to position [43, 0]
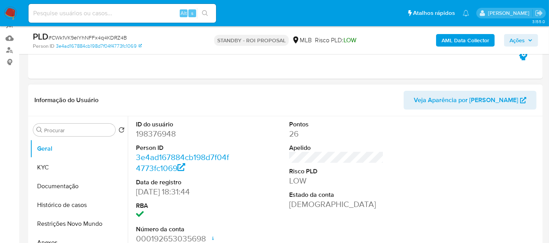
select select "10"
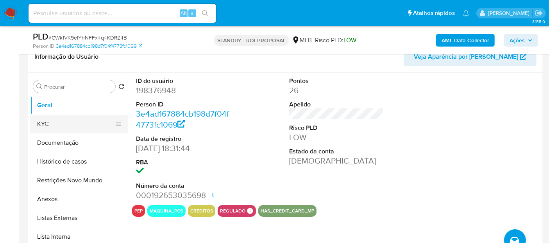
click at [47, 123] on button "KYC" at bounding box center [75, 124] width 91 height 19
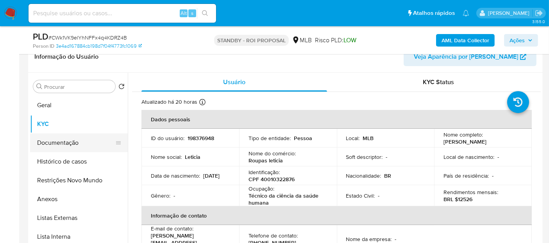
click at [61, 145] on button "Documentação" at bounding box center [75, 142] width 91 height 19
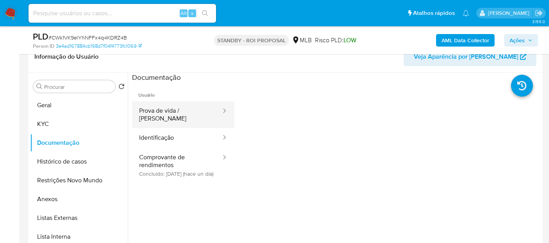
click at [178, 103] on button "Prova de vida / Selfie" at bounding box center [177, 114] width 90 height 27
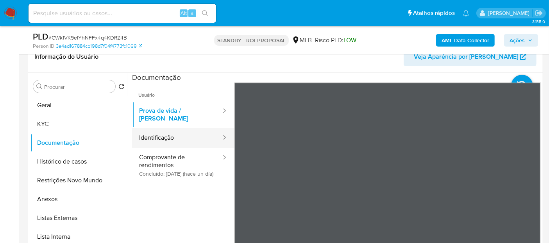
click at [168, 131] on button "Identificação" at bounding box center [177, 138] width 90 height 20
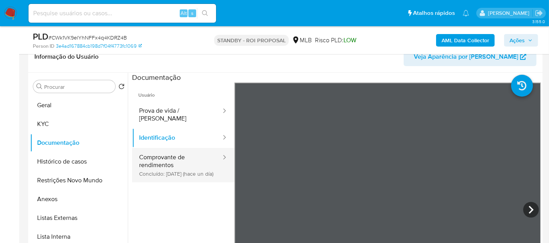
click at [174, 153] on button "Comprovante de rendimentos Concluído: 20/08/2025 (hace un día)" at bounding box center [177, 165] width 90 height 34
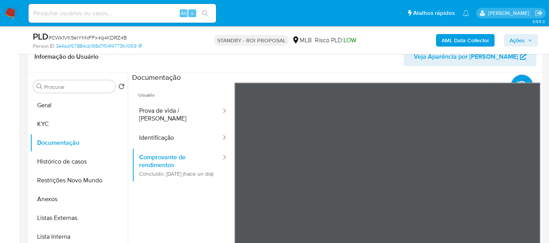
click at [45, 122] on button "KYC" at bounding box center [75, 124] width 91 height 19
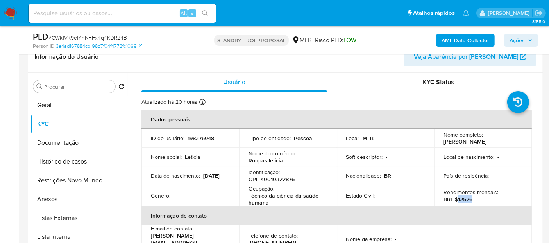
drag, startPoint x: 456, startPoint y: 197, endPoint x: 475, endPoint y: 199, distance: 18.9
click at [475, 199] on div "Rendimentos mensais : BRL $12526" at bounding box center [483, 195] width 79 height 14
copy p "12526"
drag, startPoint x: 68, startPoint y: 144, endPoint x: 75, endPoint y: 143, distance: 7.0
click at [68, 144] on button "Documentação" at bounding box center [75, 142] width 91 height 19
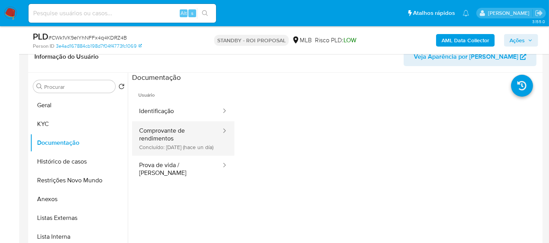
click at [171, 133] on button "Comprovante de rendimentos Concluído: 20/08/2025 (hace un día)" at bounding box center [177, 138] width 90 height 34
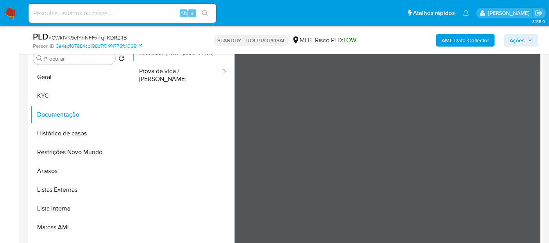
scroll to position [0, 0]
click at [128, 11] on input at bounding box center [123, 13] width 188 height 10
paste input "rtH7p67csh4QHCDOzd0752R8"
type input "rtH7p67csh4QHCDOzd0752R8"
click at [204, 12] on icon "search-icon" at bounding box center [205, 13] width 6 height 6
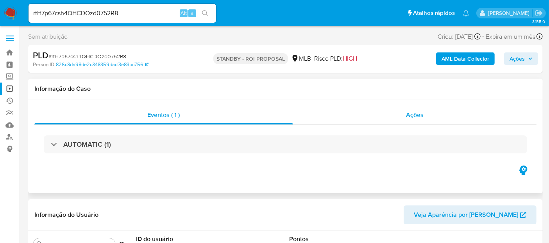
select select "10"
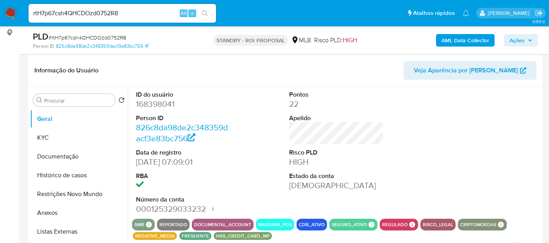
scroll to position [130, 0]
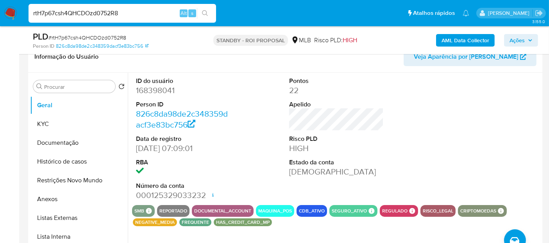
drag, startPoint x: 127, startPoint y: 16, endPoint x: 0, endPoint y: -16, distance: 131.0
paste input "kTBEtVonHFCBTz32Ga6aRyn6"
type input "kTBEtVonHFCBTz32Ga6aRyn6"
click at [205, 12] on icon "search-icon" at bounding box center [205, 13] width 6 height 6
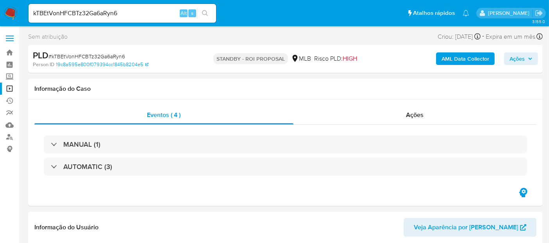
select select "10"
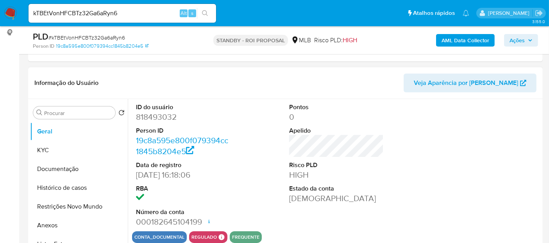
scroll to position [130, 0]
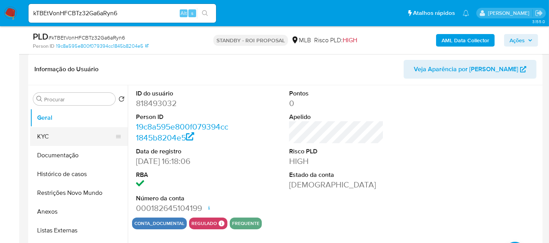
click at [45, 135] on button "KYC" at bounding box center [75, 136] width 91 height 19
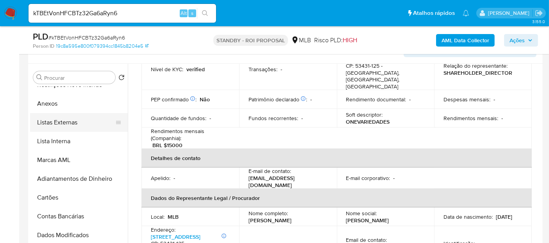
scroll to position [0, 0]
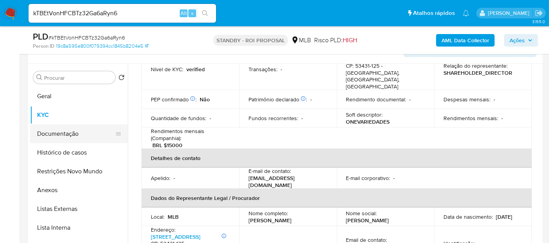
click at [60, 131] on button "Documentação" at bounding box center [75, 133] width 91 height 19
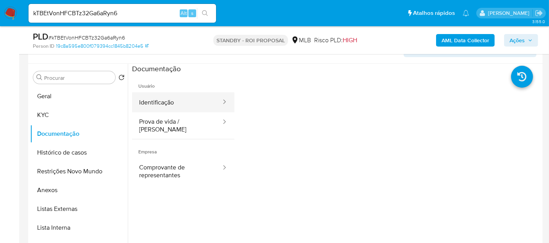
click at [185, 102] on button "Identificação" at bounding box center [177, 102] width 90 height 20
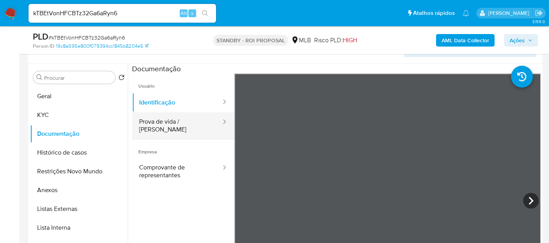
click at [165, 123] on button "Prova de vida / Selfie" at bounding box center [177, 125] width 90 height 27
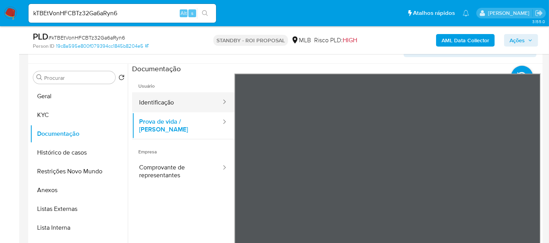
click at [165, 105] on button "Identificação" at bounding box center [177, 102] width 90 height 20
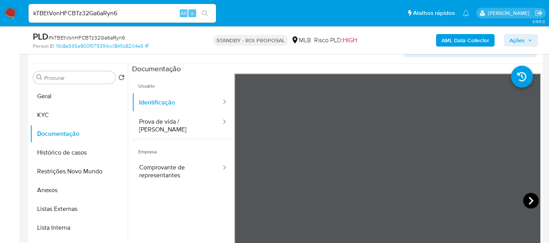
click at [530, 200] on icon at bounding box center [531, 201] width 5 height 8
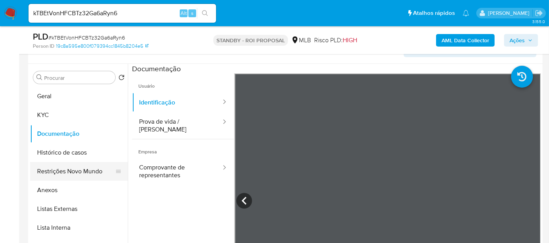
click at [64, 169] on button "Restrições Novo Mundo" at bounding box center [75, 171] width 91 height 19
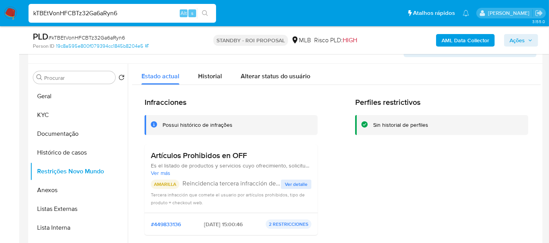
drag, startPoint x: 130, startPoint y: 11, endPoint x: 0, endPoint y: 11, distance: 129.7
click at [0, 11] on nav "Pausado Ver notificaciones kTBEtVonHFCBTz32Ga6aRyn6 Alt s Atalhos rápidos Presi…" at bounding box center [274, 13] width 549 height 26
paste input "2ki0koB5egp5Y0fF9pluoT6f"
type input "2ki0koB5egp5Y0fF9pluoT6f"
click at [206, 8] on button "search-icon" at bounding box center [205, 13] width 16 height 11
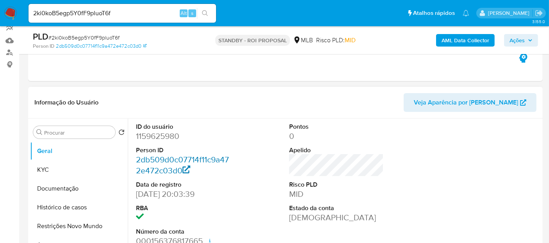
scroll to position [87, 0]
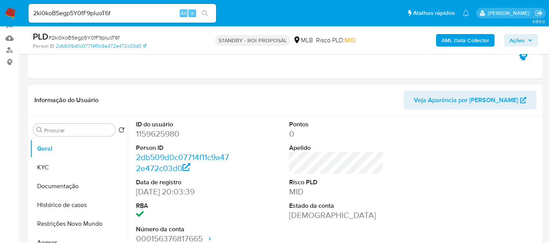
select select "10"
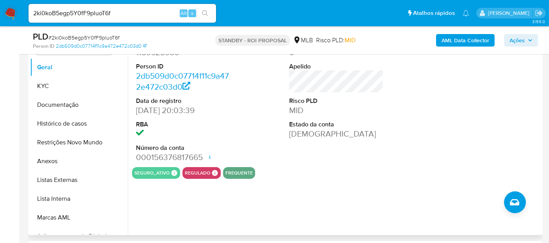
scroll to position [174, 0]
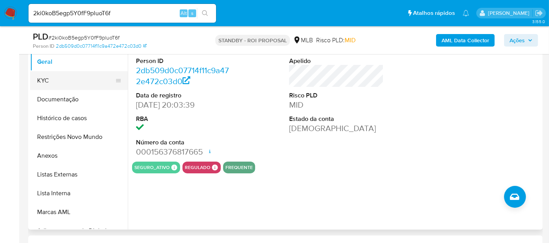
click at [49, 80] on button "KYC" at bounding box center [75, 80] width 91 height 19
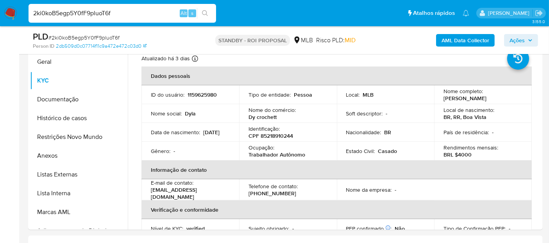
drag, startPoint x: 119, startPoint y: 11, endPoint x: 0, endPoint y: 9, distance: 119.2
click at [0, 9] on nav "Pausado Ver notificaciones 2ki0koB5egp5Y0fF9pluoT6f Alt s Atalhos rápidos Presi…" at bounding box center [274, 13] width 549 height 26
paste input "dGLusE1mQRgJ1arc2O2MNQdv"
type input "dGLusE1mQRgJ1arc2O2MNQdv"
click at [204, 13] on icon "search-icon" at bounding box center [205, 13] width 6 height 6
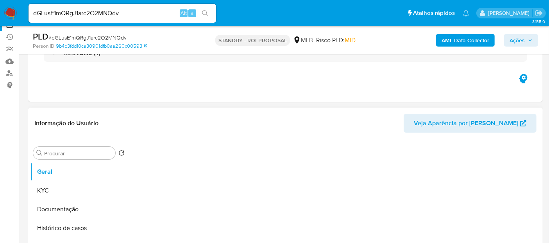
scroll to position [87, 0]
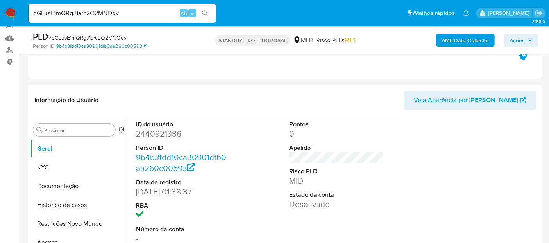
select select "10"
click at [52, 166] on button "KYC" at bounding box center [75, 167] width 91 height 19
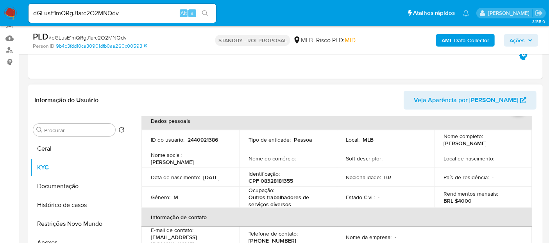
scroll to position [43, 0]
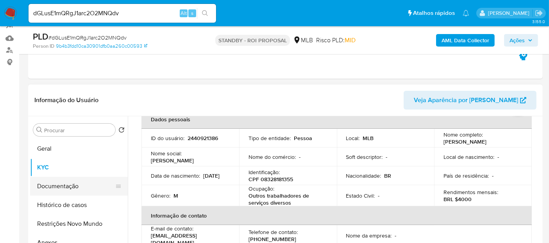
click at [70, 184] on button "Documentação" at bounding box center [75, 186] width 91 height 19
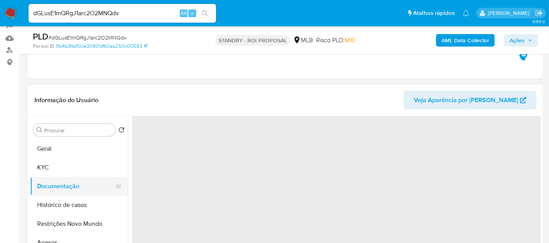
scroll to position [0, 0]
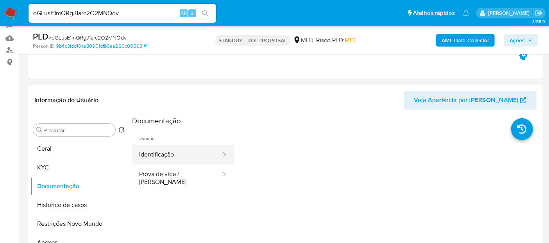
click at [172, 150] on button "Identificação" at bounding box center [177, 155] width 90 height 20
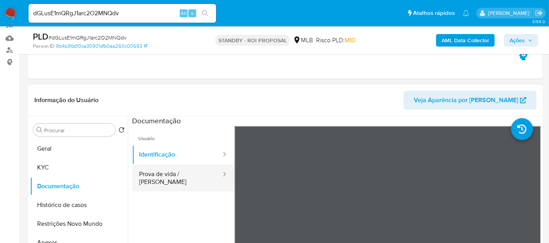
click at [174, 176] on button "Prova de vida / Selfie" at bounding box center [177, 178] width 90 height 27
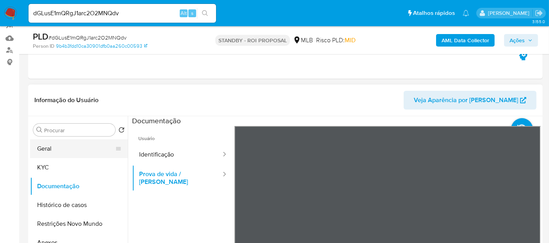
click at [57, 149] on button "Geral" at bounding box center [75, 148] width 91 height 19
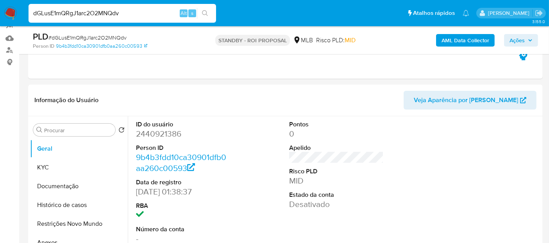
drag, startPoint x: 88, startPoint y: 14, endPoint x: 0, endPoint y: 14, distance: 88.3
click at [0, 14] on nav "Pausado Ver notificaciones dGLusE1mQRgJ1arc2O2MNQdv Alt s Atalhos rápidos Presi…" at bounding box center [274, 13] width 549 height 26
paste input "78rUGrQi2yKPVwlEO0lYmPG1"
type input "78rUGrQi2yKPVwlEO0lYmPG1"
click at [205, 12] on icon "search-icon" at bounding box center [205, 13] width 6 height 6
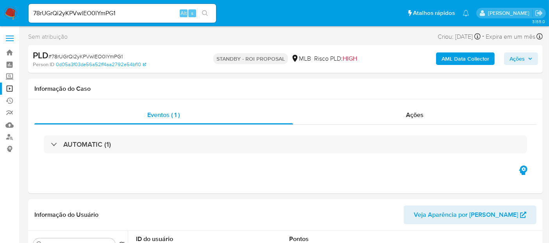
select select "10"
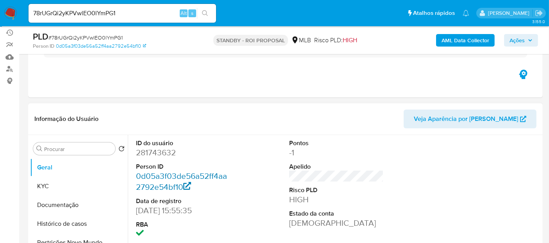
scroll to position [130, 0]
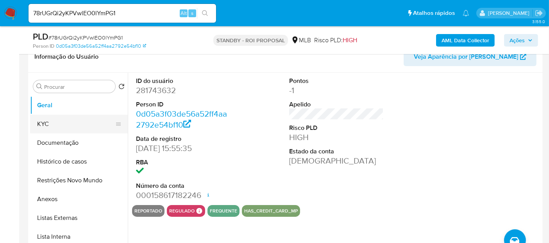
click at [54, 119] on button "KYC" at bounding box center [75, 124] width 91 height 19
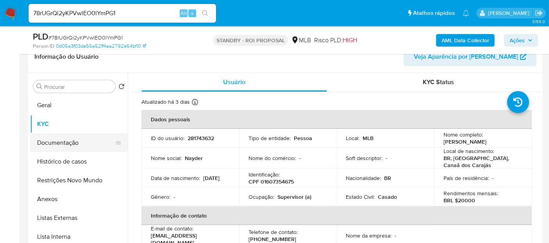
click at [59, 142] on button "Documentação" at bounding box center [75, 142] width 91 height 19
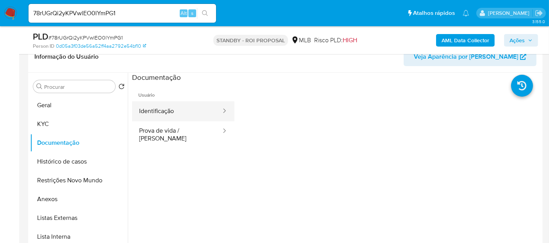
click at [162, 109] on button "Identificação" at bounding box center [177, 111] width 90 height 20
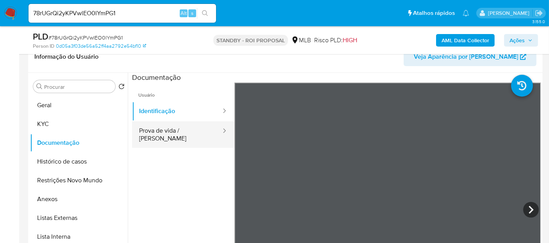
click at [162, 132] on button "Prova de vida / Selfie" at bounding box center [177, 134] width 90 height 27
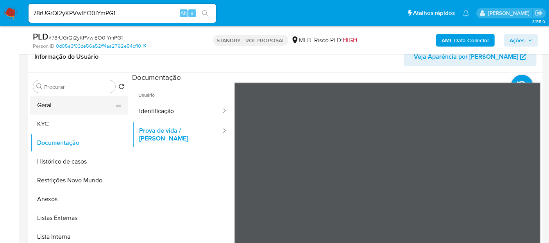
click at [61, 104] on button "Geral" at bounding box center [75, 105] width 91 height 19
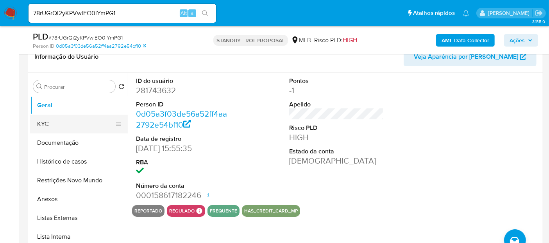
click at [49, 122] on button "KYC" at bounding box center [75, 124] width 91 height 19
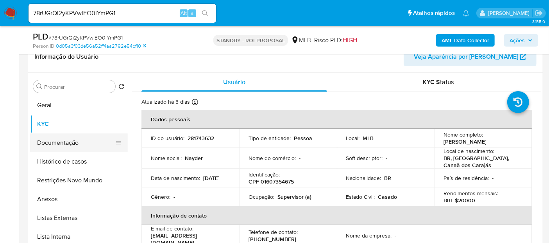
click at [61, 143] on button "Documentação" at bounding box center [75, 142] width 91 height 19
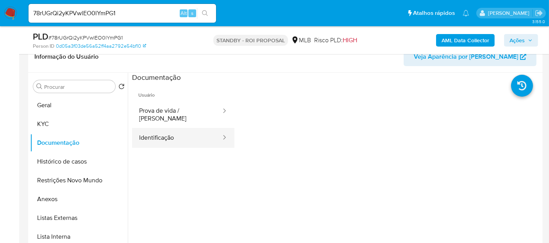
drag, startPoint x: 153, startPoint y: 128, endPoint x: 161, endPoint y: 124, distance: 8.6
click at [153, 128] on button "Identificação" at bounding box center [177, 138] width 90 height 20
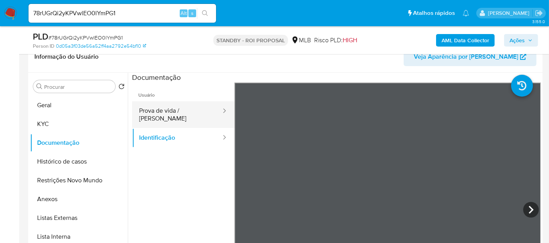
drag, startPoint x: 168, startPoint y: 109, endPoint x: 173, endPoint y: 109, distance: 4.4
click at [168, 110] on button "Prova de vida / Selfie" at bounding box center [177, 114] width 90 height 27
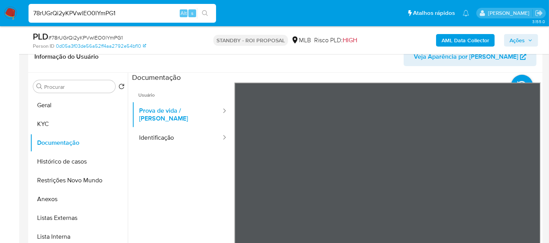
drag, startPoint x: 127, startPoint y: 13, endPoint x: 0, endPoint y: 23, distance: 127.5
click at [0, 23] on nav "Pausado Ver notificaciones 78rUGrQi2yKPVwlEO0lYmPG1 Alt s Atalhos rápidos Presi…" at bounding box center [274, 13] width 549 height 26
paste input "e1Ze2a8QuT1Vthjad0CVJNzb"
type input "e1Ze2a8QuT1Vthjad0CVJNzb"
click at [206, 11] on icon "search-icon" at bounding box center [205, 13] width 6 height 6
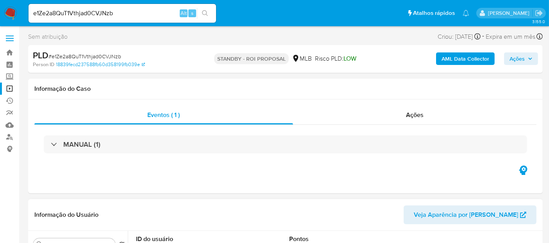
select select "10"
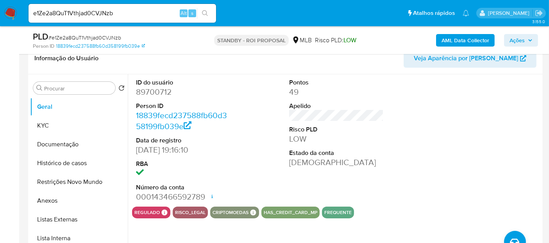
scroll to position [130, 0]
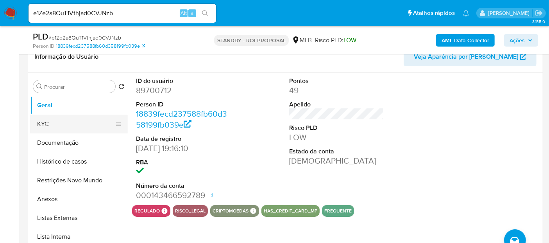
click at [53, 123] on button "KYC" at bounding box center [75, 124] width 91 height 19
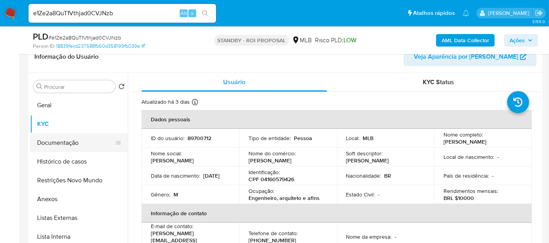
click at [60, 140] on button "Documentação" at bounding box center [75, 142] width 91 height 19
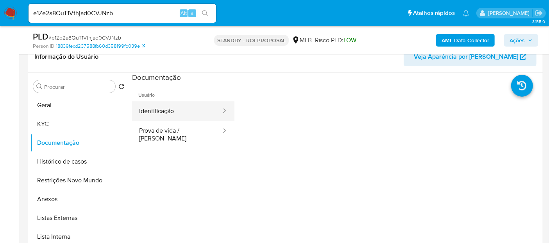
click at [177, 111] on button "Identificação" at bounding box center [177, 111] width 90 height 20
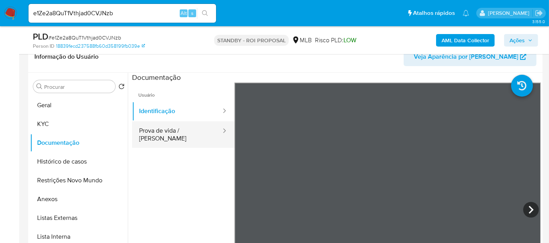
click at [177, 128] on button "Prova de vida / Selfie" at bounding box center [177, 134] width 90 height 27
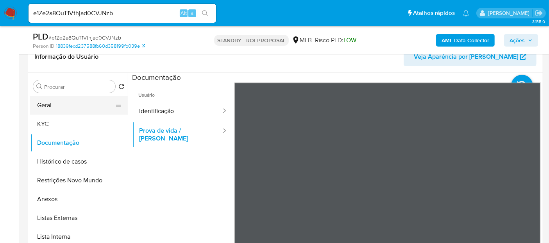
click at [58, 106] on button "Geral" at bounding box center [75, 105] width 91 height 19
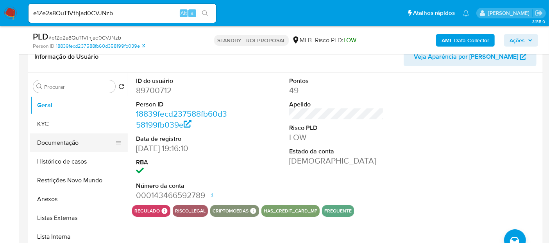
click at [59, 144] on button "Documentação" at bounding box center [75, 142] width 91 height 19
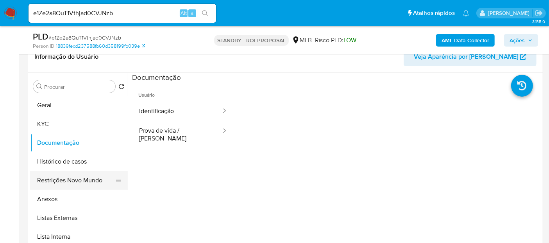
click at [64, 180] on button "Restrições Novo Mundo" at bounding box center [75, 180] width 91 height 19
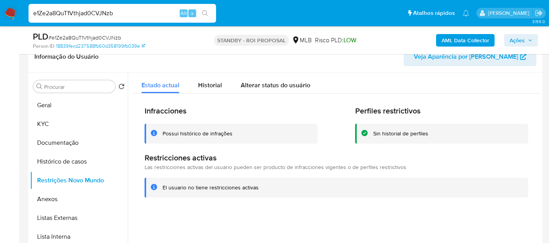
drag, startPoint x: 134, startPoint y: 13, endPoint x: 0, endPoint y: 13, distance: 133.7
click at [0, 13] on nav "Pausado Ver notificaciones e1Ze2a8QuT1Vthjad0CVJNzb Alt s Atalhos rápidos Presi…" at bounding box center [274, 13] width 549 height 26
paste input "2D0zB7cpMygSTx4L72tz6snJ"
type input "2D0zB7cpMygSTx4L72tz6snJ"
click at [205, 13] on icon "search-icon" at bounding box center [205, 13] width 6 height 6
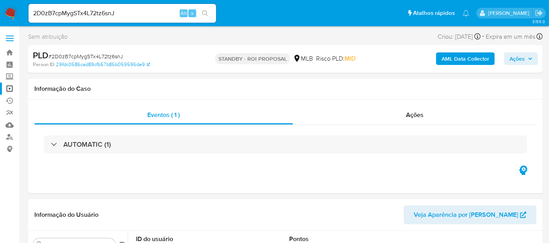
select select "10"
click at [13, 11] on img at bounding box center [10, 13] width 13 height 13
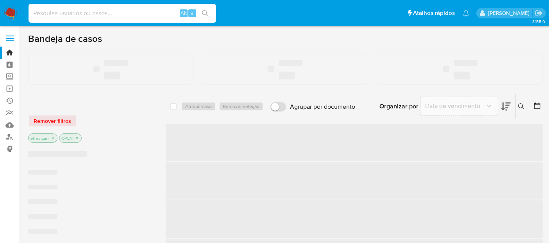
click at [91, 14] on input at bounding box center [123, 13] width 188 height 10
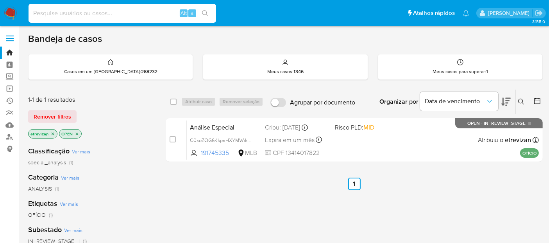
paste input "2D0zB7cpMygSTx4L72tz6snJ"
type input "2D0zB7cpMygSTx4L72tz6snJ"
click at [206, 11] on icon "search-icon" at bounding box center [205, 13] width 6 height 6
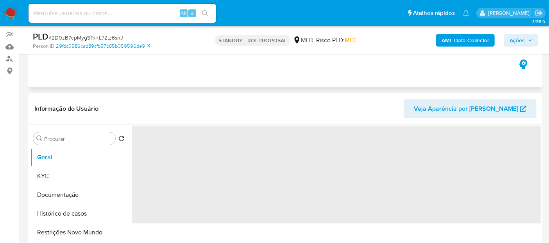
scroll to position [87, 0]
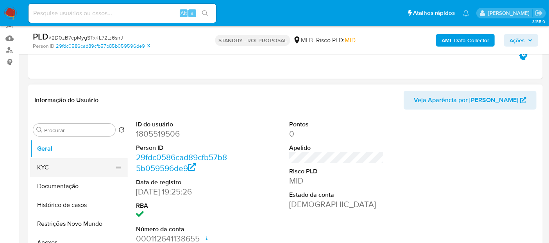
click at [43, 166] on button "KYC" at bounding box center [75, 167] width 91 height 19
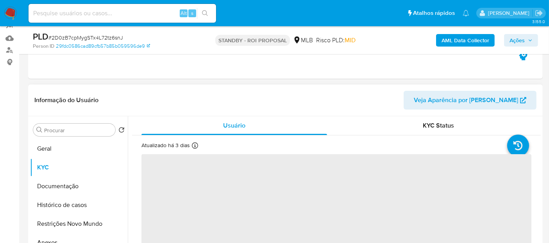
select select "10"
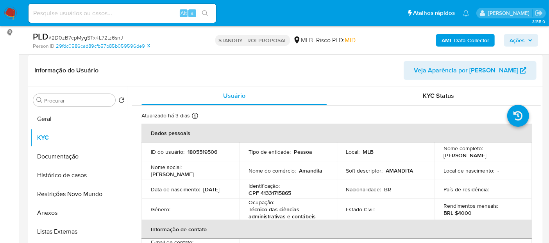
scroll to position [130, 0]
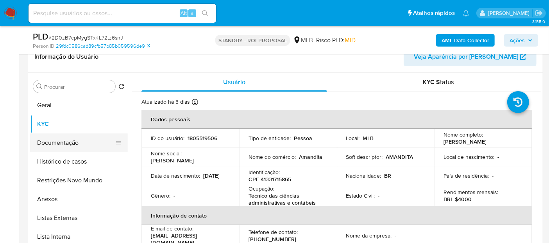
click at [55, 143] on button "Documentação" at bounding box center [75, 142] width 91 height 19
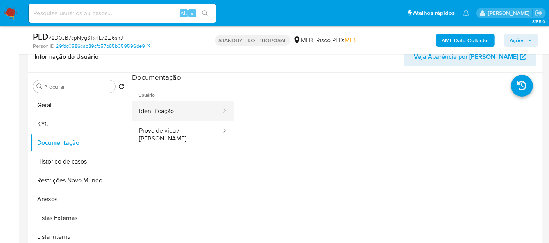
click at [168, 111] on button "Identificação" at bounding box center [177, 111] width 90 height 20
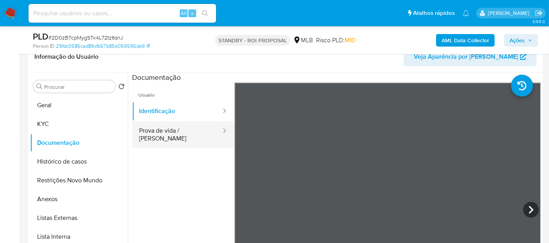
click at [165, 130] on button "Prova de vida / Selfie" at bounding box center [177, 134] width 90 height 27
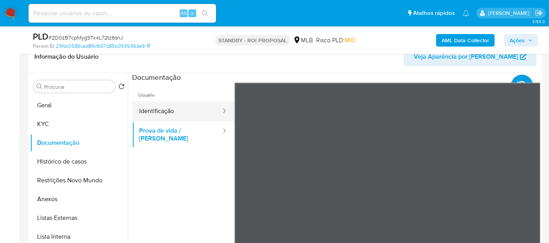
click at [173, 114] on button "Identificação" at bounding box center [177, 111] width 90 height 20
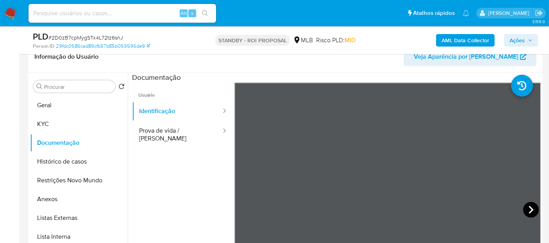
click at [529, 206] on icon at bounding box center [531, 210] width 5 height 8
click at [61, 161] on button "Histórico de casos" at bounding box center [75, 161] width 91 height 19
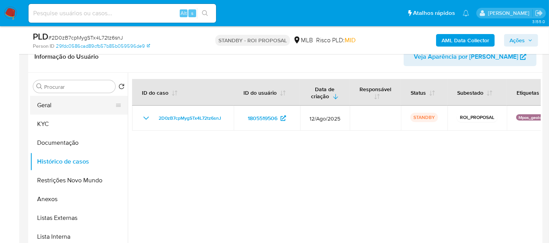
click at [51, 107] on button "Geral" at bounding box center [75, 105] width 91 height 19
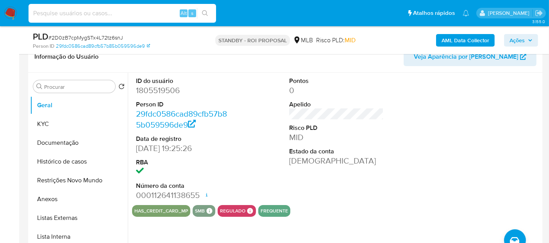
click at [120, 13] on input at bounding box center [123, 13] width 188 height 10
paste input "oY7J7rvEUisqRnah1UT9kpGB"
type input "oY7J7rvEUisqRnah1UT9kpGB"
click at [202, 11] on icon "search-icon" at bounding box center [205, 13] width 6 height 6
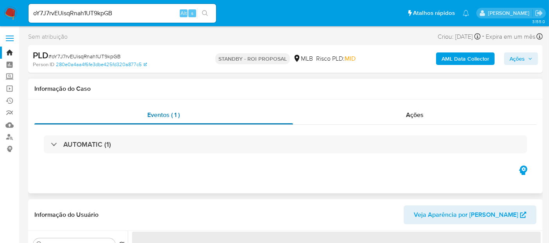
scroll to position [43, 0]
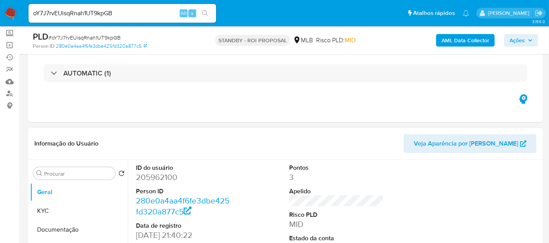
select select "10"
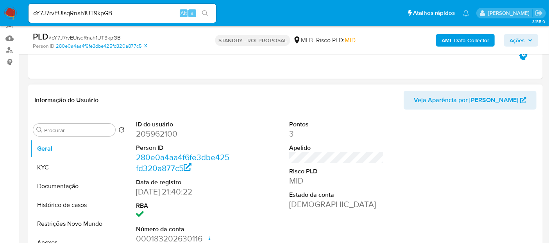
scroll to position [130, 0]
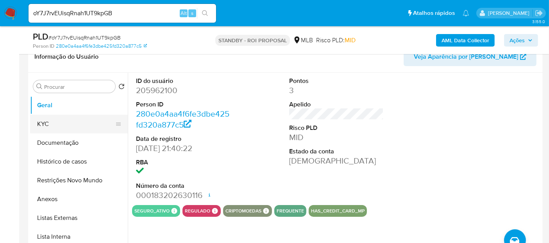
click at [42, 120] on button "KYC" at bounding box center [75, 124] width 91 height 19
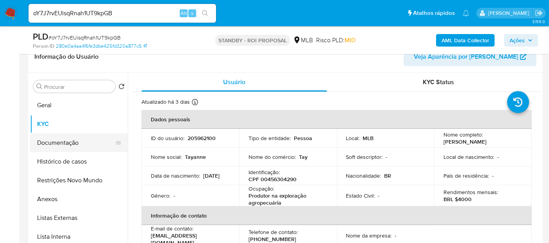
click at [73, 145] on button "Documentação" at bounding box center [75, 142] width 91 height 19
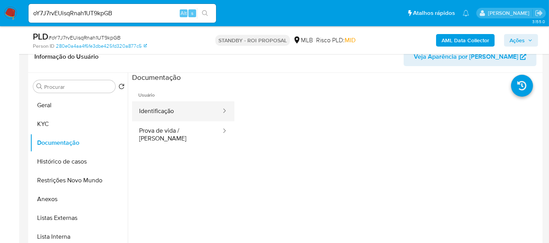
click at [176, 113] on button "Identificação" at bounding box center [177, 111] width 90 height 20
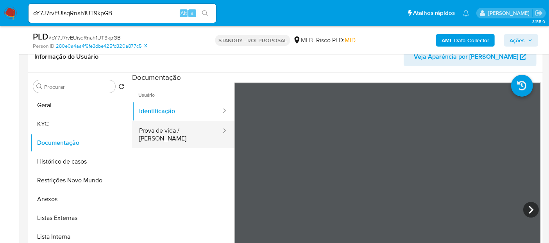
click at [175, 131] on button "Prova de vida / Selfie" at bounding box center [177, 134] width 90 height 27
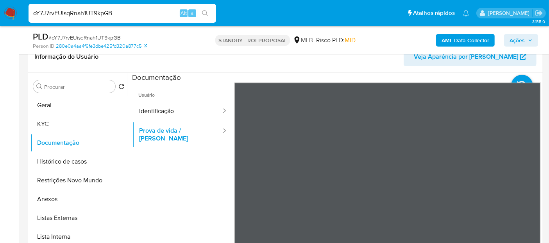
drag, startPoint x: 125, startPoint y: 14, endPoint x: 0, endPoint y: 2, distance: 125.6
click at [0, 2] on nav "Pausado Ver notificaciones oY7J7rvEUisqRnah1UT9kpGB Alt s Atalhos rápidos Presi…" at bounding box center [274, 13] width 549 height 26
paste input "CDuv1OTzbYLHGOCMPoFPFeDD"
type input "CDuv1OTzbYLHGOCMPoFPFeDD"
click at [204, 10] on icon "search-icon" at bounding box center [205, 13] width 6 height 6
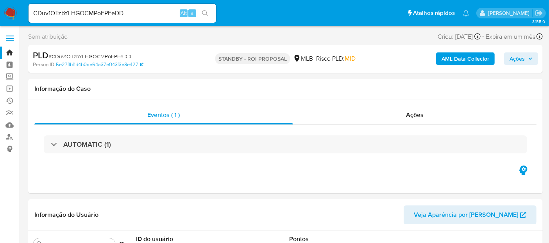
select select "10"
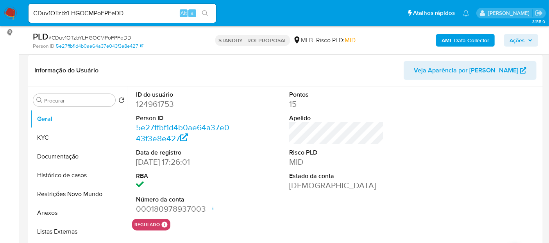
scroll to position [130, 0]
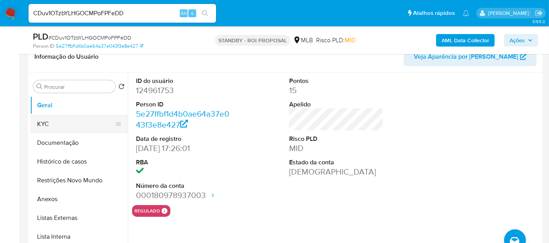
click at [39, 125] on button "KYC" at bounding box center [75, 124] width 91 height 19
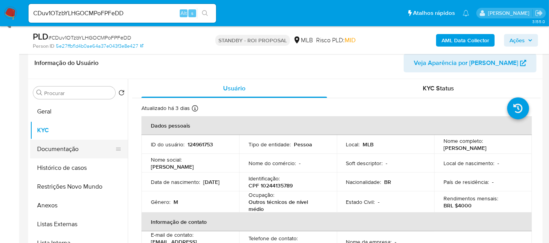
scroll to position [115, 0]
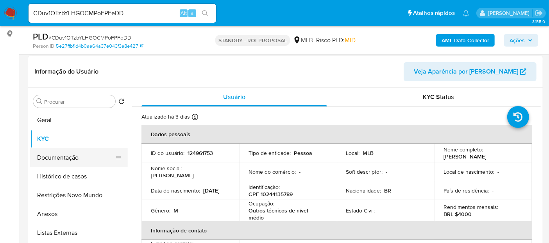
click at [52, 156] on button "Documentação" at bounding box center [75, 157] width 91 height 19
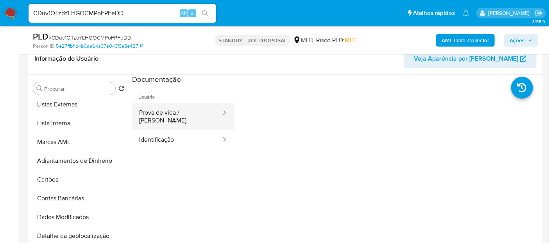
click at [187, 111] on button "Prova de vida / Selfie" at bounding box center [177, 116] width 90 height 27
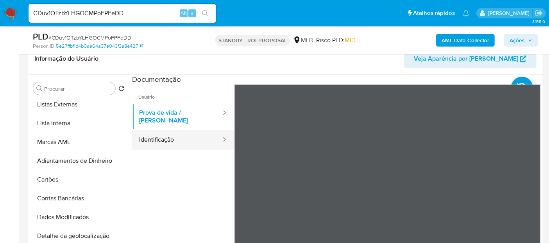
click at [163, 131] on button "Identificação" at bounding box center [177, 140] width 90 height 20
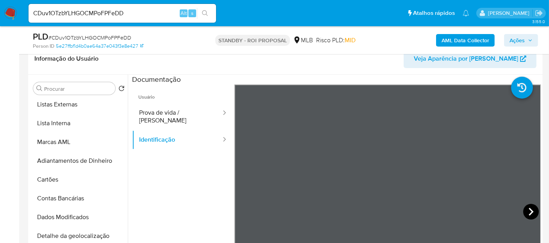
click at [527, 210] on icon at bounding box center [531, 212] width 16 height 16
click at [244, 210] on icon at bounding box center [244, 212] width 16 height 16
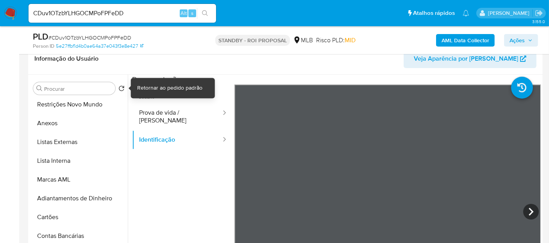
scroll to position [0, 0]
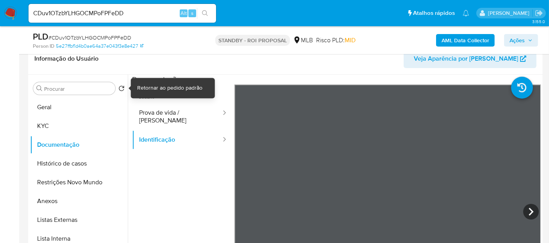
drag, startPoint x: 127, startPoint y: 148, endPoint x: 125, endPoint y: 89, distance: 58.3
click at [125, 89] on div "Procurar Retornar ao pedido padrão Geral KYC Documentação Histórico de casos Re…" at bounding box center [285, 175] width 511 height 200
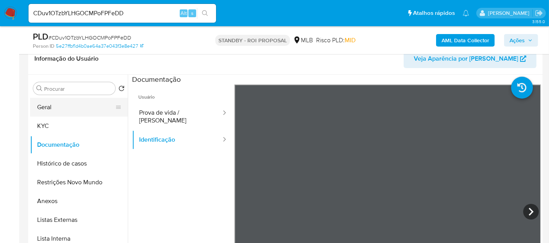
click at [48, 106] on button "Geral" at bounding box center [75, 107] width 91 height 19
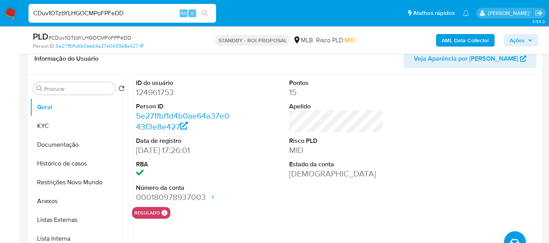
drag, startPoint x: 139, startPoint y: 11, endPoint x: 0, endPoint y: 11, distance: 139.1
click at [0, 11] on nav "Pausado Ver notificaciones CDuv1OTzbYLHGOCMPoFPFeDD Alt s Atalhos rápidos Presi…" at bounding box center [274, 13] width 549 height 26
paste input "4x5CbkrhhhKsHDU1EhgFi0Mz"
type input "4x5CbkrhhhKsHDU1EhgFi0Mz"
click at [205, 11] on icon "search-icon" at bounding box center [205, 13] width 6 height 6
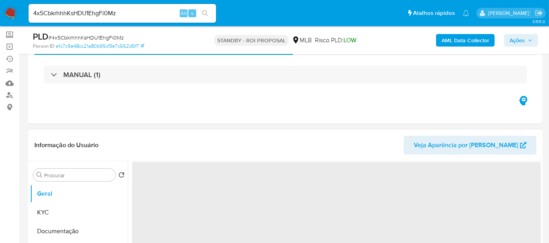
scroll to position [87, 0]
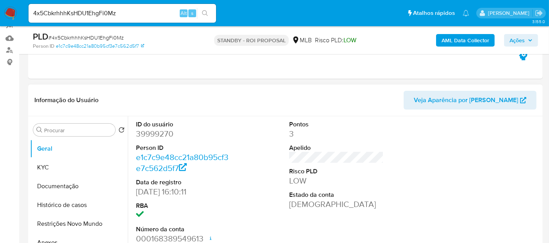
select select "10"
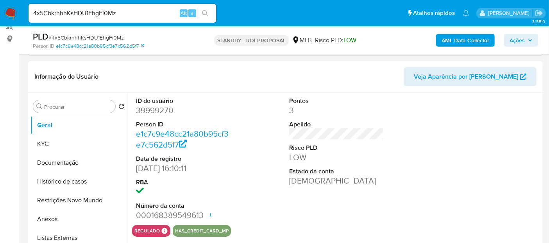
scroll to position [130, 0]
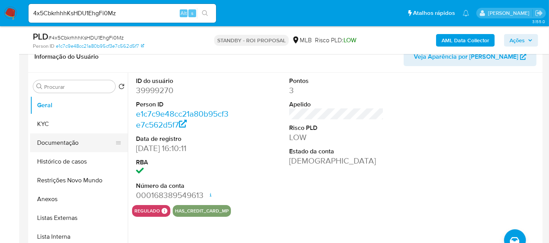
click at [57, 145] on button "Documentação" at bounding box center [75, 142] width 91 height 19
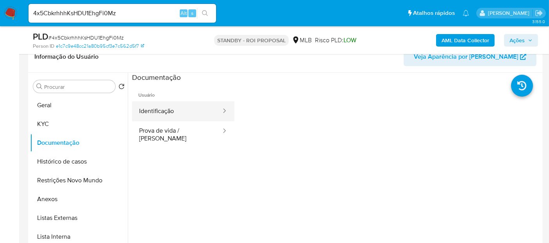
click at [168, 107] on button "Identificação" at bounding box center [177, 111] width 90 height 20
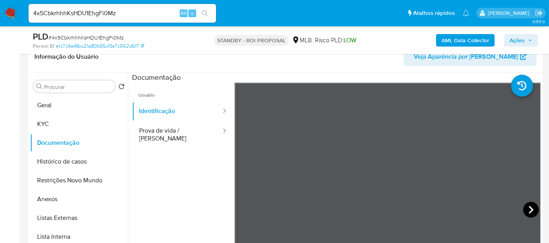
click at [527, 208] on icon at bounding box center [531, 210] width 16 height 16
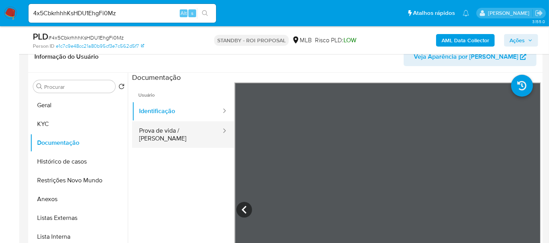
click at [168, 132] on button "Prova de vida / Selfie" at bounding box center [177, 134] width 90 height 27
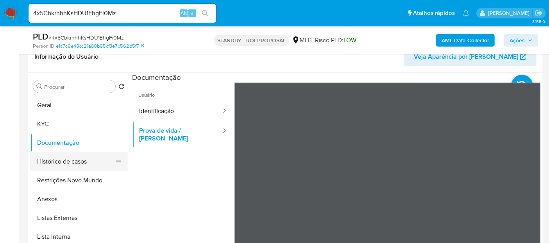
click at [63, 159] on button "Histórico de casos" at bounding box center [75, 161] width 91 height 19
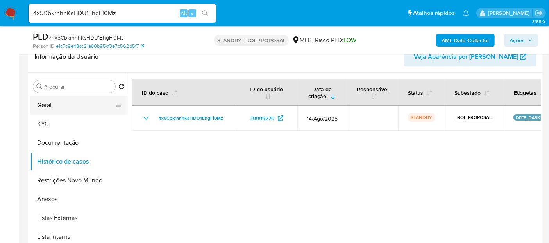
click at [48, 105] on button "Geral" at bounding box center [75, 105] width 91 height 19
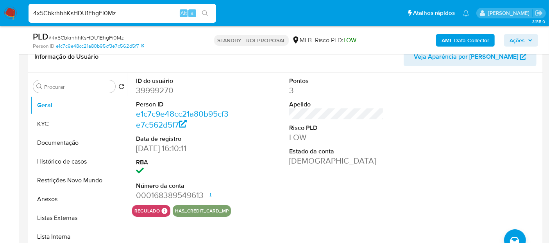
drag, startPoint x: 81, startPoint y: 20, endPoint x: 0, endPoint y: 37, distance: 83.1
paste input "ywsPtMJpsHLONfV6oSjJzmMV"
type input "ywsPtMJpsHLONfV6oSjJzmMV"
click at [205, 11] on icon "search-icon" at bounding box center [205, 13] width 6 height 6
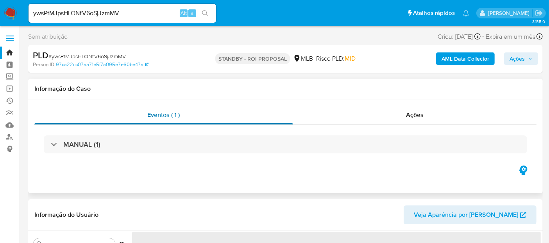
scroll to position [43, 0]
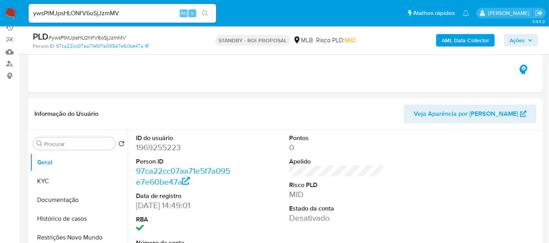
select select "10"
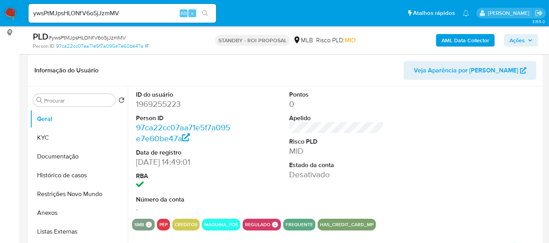
scroll to position [130, 0]
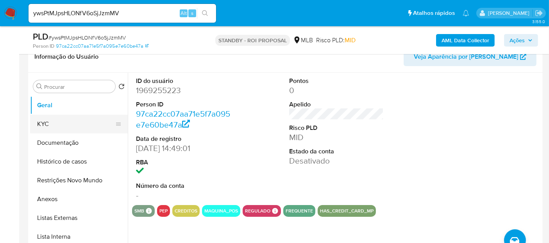
click at [50, 121] on button "KYC" at bounding box center [75, 124] width 91 height 19
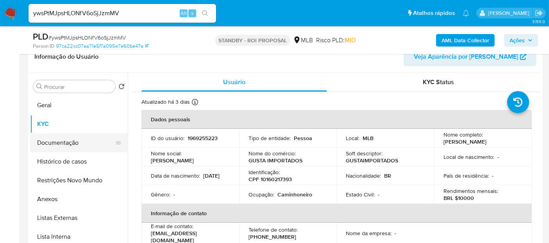
click at [55, 141] on button "Documentação" at bounding box center [75, 142] width 91 height 19
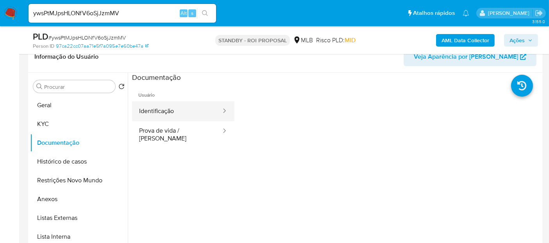
click at [170, 110] on button "Identificação" at bounding box center [177, 111] width 90 height 20
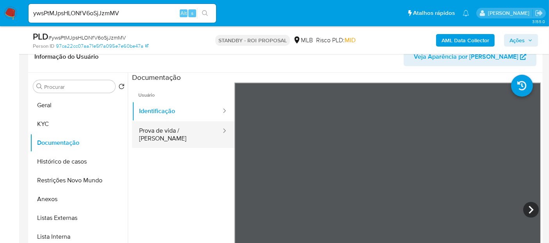
click at [161, 132] on button "Prova de vida / Selfie" at bounding box center [177, 134] width 90 height 27
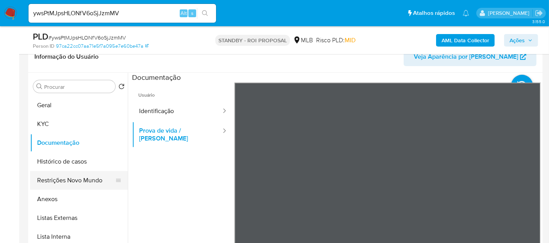
click at [69, 178] on button "Restrições Novo Mundo" at bounding box center [75, 180] width 91 height 19
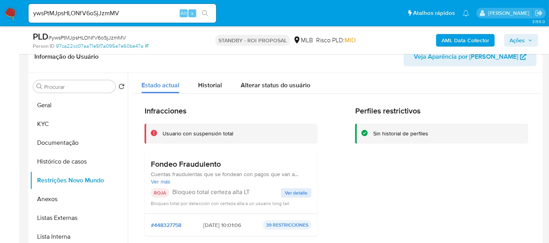
click at [300, 193] on span "Ver detalle" at bounding box center [296, 193] width 23 height 8
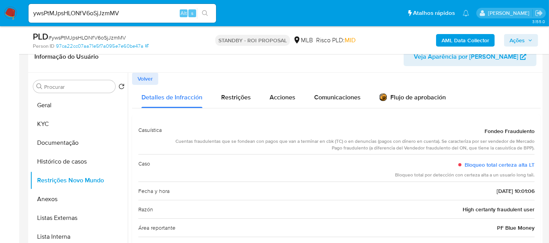
scroll to position [0, 0]
click at [7, 12] on img at bounding box center [10, 13] width 13 height 13
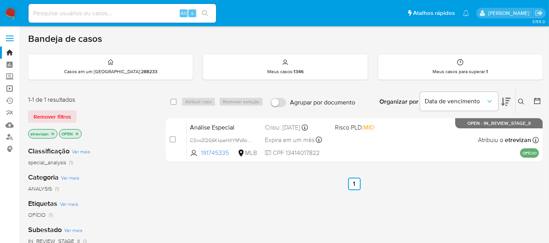
click at [9, 87] on link "Operações em massa" at bounding box center [46, 88] width 93 height 12
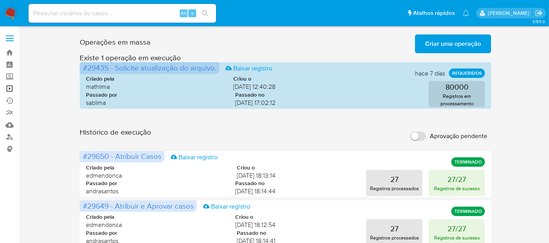
click at [10, 88] on link "Operações em massa" at bounding box center [46, 88] width 93 height 12
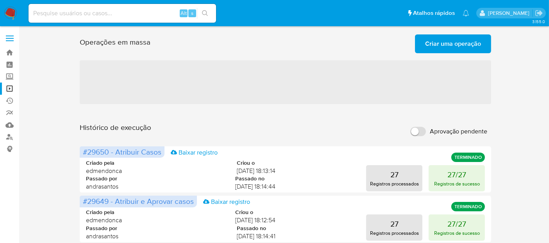
click at [454, 45] on span "Criar uma operação" at bounding box center [453, 43] width 56 height 17
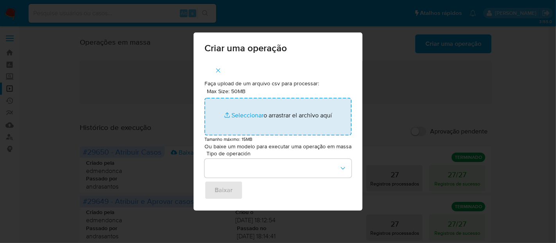
click at [241, 114] on input "Max Size: 50MB Seleccionar archivos" at bounding box center [277, 117] width 147 height 38
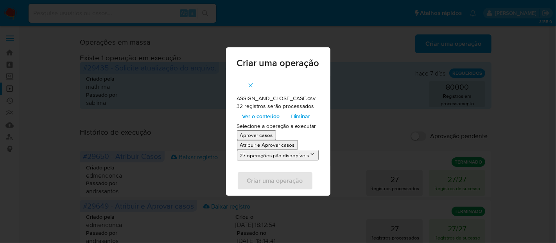
click at [266, 145] on p "Atribuir e Aprovar casos" at bounding box center [267, 144] width 55 height 7
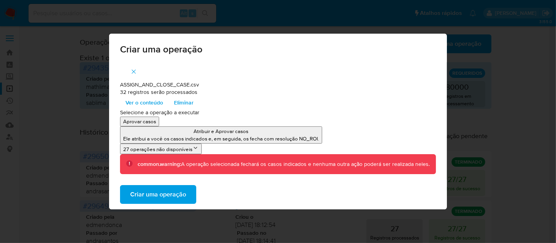
click at [167, 193] on span "Criar uma operação" at bounding box center [158, 194] width 56 height 17
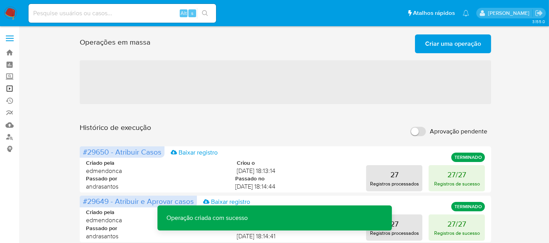
click at [9, 88] on link "Operações em massa" at bounding box center [46, 88] width 93 height 12
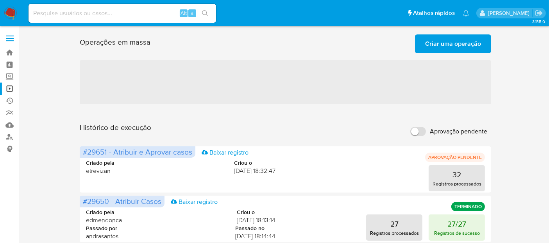
click at [455, 41] on span "Criar uma operação" at bounding box center [453, 43] width 56 height 17
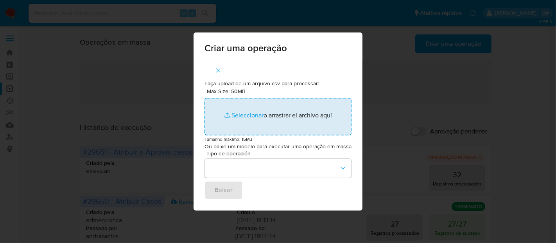
click at [244, 114] on input "Max Size: 50MB Seleccionar archivos" at bounding box center [277, 117] width 147 height 38
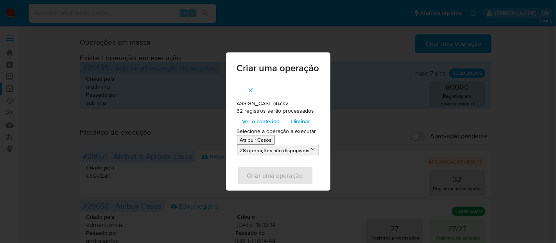
click at [259, 141] on p "Atribuir Casos" at bounding box center [256, 139] width 32 height 7
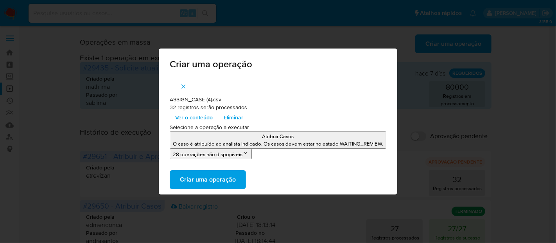
click at [213, 179] on span "Criar uma operação" at bounding box center [208, 179] width 56 height 17
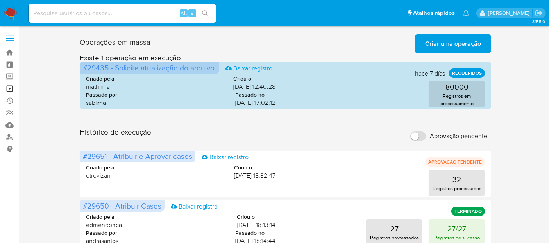
click at [11, 88] on link "Operações em massa" at bounding box center [46, 88] width 93 height 12
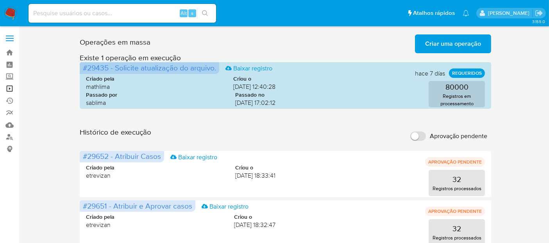
click at [10, 87] on link "Operações em massa" at bounding box center [46, 88] width 93 height 12
click at [10, 12] on img at bounding box center [10, 13] width 13 height 13
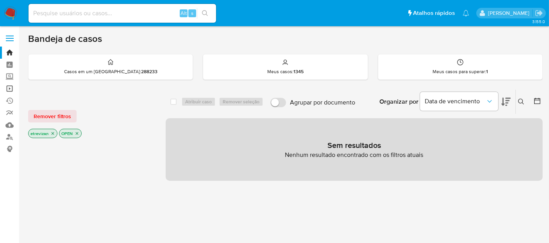
click at [10, 88] on link "Operações em massa" at bounding box center [46, 88] width 93 height 12
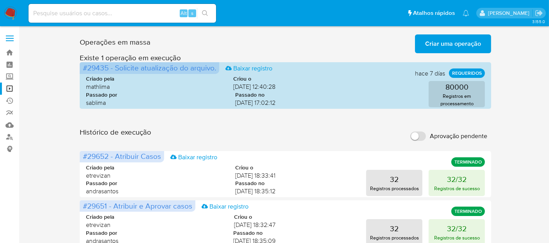
click at [10, 12] on img at bounding box center [10, 13] width 13 height 13
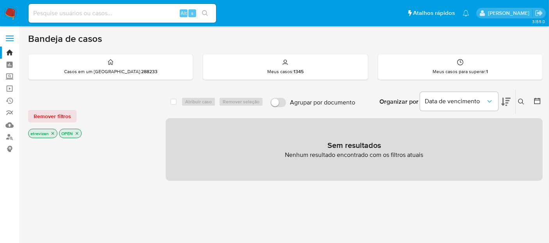
click at [51, 131] on icon "close-filter" at bounding box center [52, 133] width 5 height 5
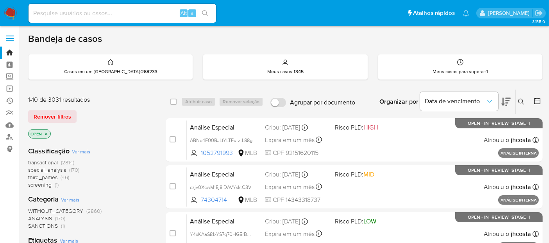
click at [521, 99] on icon at bounding box center [521, 101] width 6 height 6
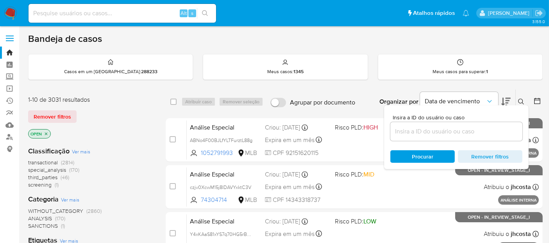
click at [413, 133] on input at bounding box center [456, 131] width 132 height 10
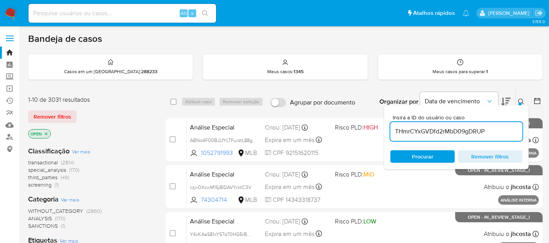
type input "THmrCYxGVDfd2rMbD09gDRUP"
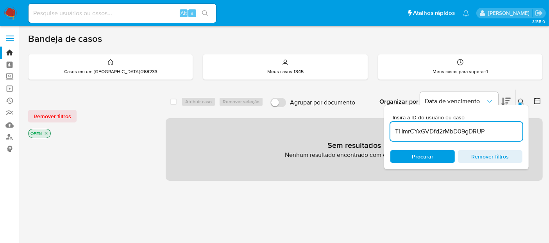
click at [46, 132] on icon "close-filter" at bounding box center [46, 133] width 5 height 5
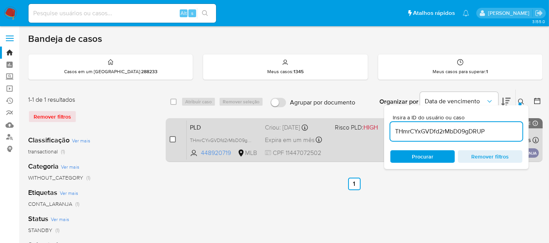
click at [172, 138] on input "checkbox" at bounding box center [173, 139] width 6 height 6
checkbox input "true"
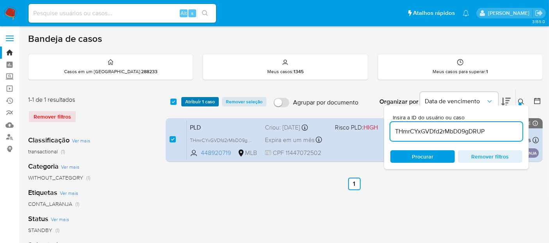
click at [199, 100] on span "Atribuir 1 caso" at bounding box center [200, 102] width 30 height 8
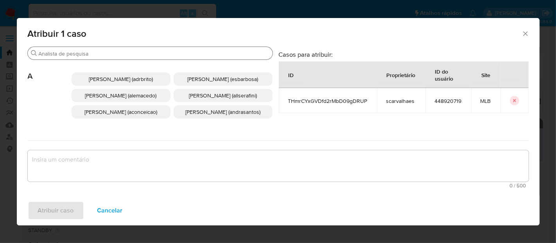
click at [135, 51] on input "Procurar" at bounding box center [154, 53] width 231 height 7
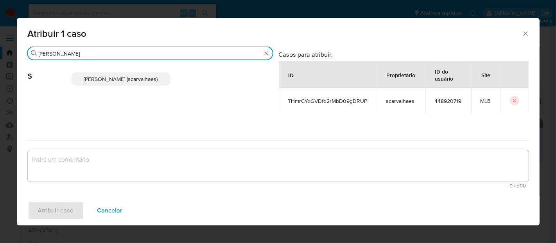
type input "[PERSON_NAME]"
click at [122, 81] on span "[PERSON_NAME] (scarvalhaes)" at bounding box center [121, 79] width 74 height 8
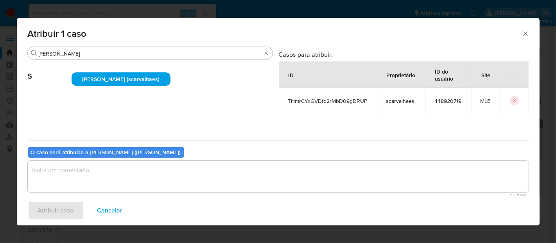
click at [86, 171] on textarea "assign-modal" at bounding box center [278, 176] width 501 height 31
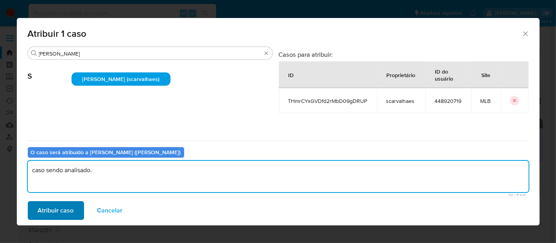
type textarea "caso sendo analisado."
click at [63, 211] on span "Atribuir caso" at bounding box center [56, 210] width 36 height 17
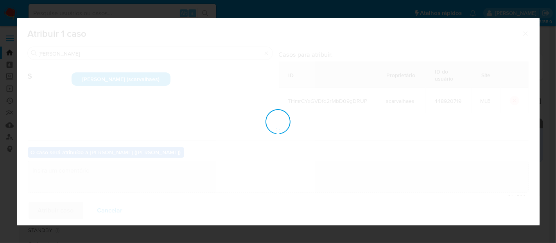
checkbox input "false"
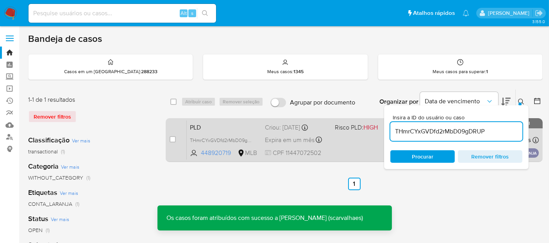
click at [338, 147] on div "PLD THmrCYxGVDfd2rMbD09gDRUP 448920719 MLB Risco PLD: HIGH Criou: [DATE] Criou:…" at bounding box center [363, 139] width 352 height 39
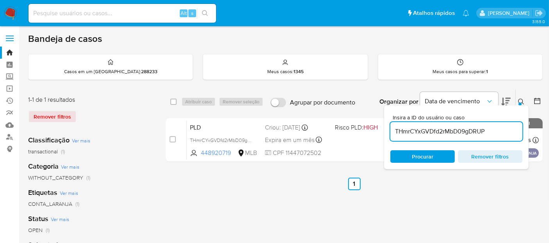
click at [132, 11] on input at bounding box center [123, 13] width 188 height 10
paste input "FugVnHHqVv6i11VweEKbRKlC"
type input "FugVnHHqVv6i11VweEKbRKlC"
click at [203, 13] on icon "search-icon" at bounding box center [205, 13] width 6 height 6
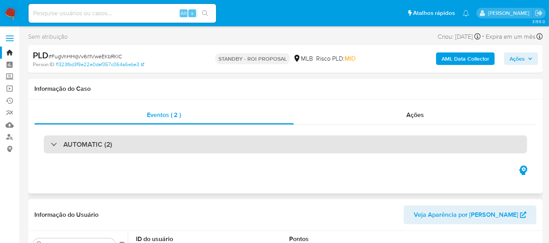
select select "10"
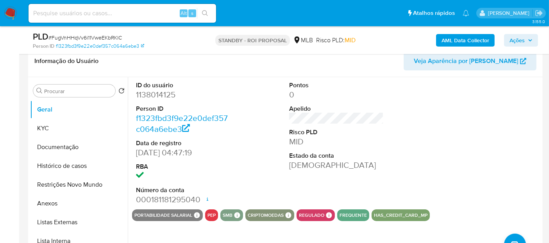
scroll to position [130, 0]
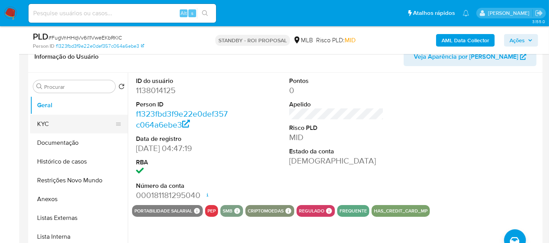
click at [46, 122] on button "KYC" at bounding box center [75, 124] width 91 height 19
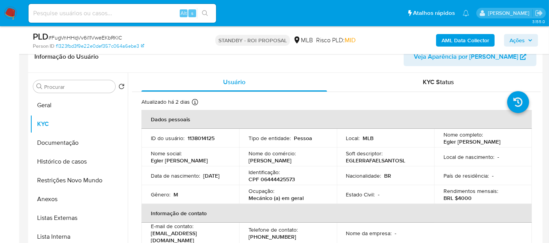
drag, startPoint x: 150, startPoint y: 178, endPoint x: 190, endPoint y: 181, distance: 40.0
click at [190, 179] on div "Data de nascimento : [DEMOGRAPHIC_DATA]" at bounding box center [190, 175] width 79 height 7
copy p "[DATE]"
click at [52, 106] on button "Geral" at bounding box center [75, 105] width 91 height 19
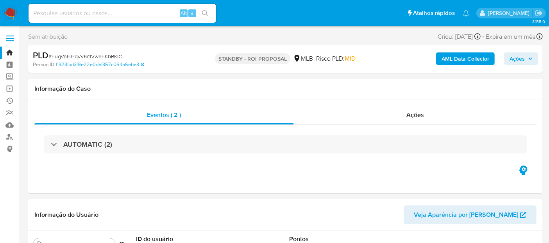
scroll to position [0, 0]
click at [11, 89] on link "Operações em massa" at bounding box center [46, 88] width 93 height 12
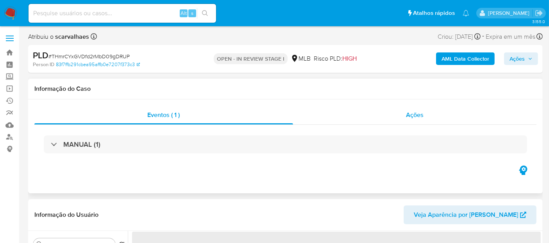
click at [414, 116] on span "Ações" at bounding box center [415, 114] width 18 height 9
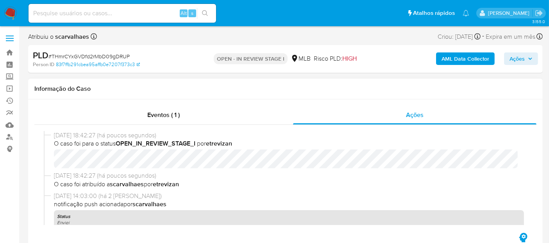
select select "10"
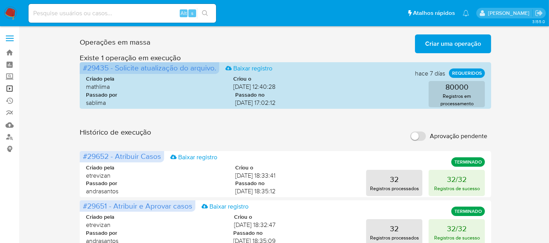
click at [10, 89] on link "Operações em massa" at bounding box center [46, 88] width 93 height 12
